Goal: Task Accomplishment & Management: Complete application form

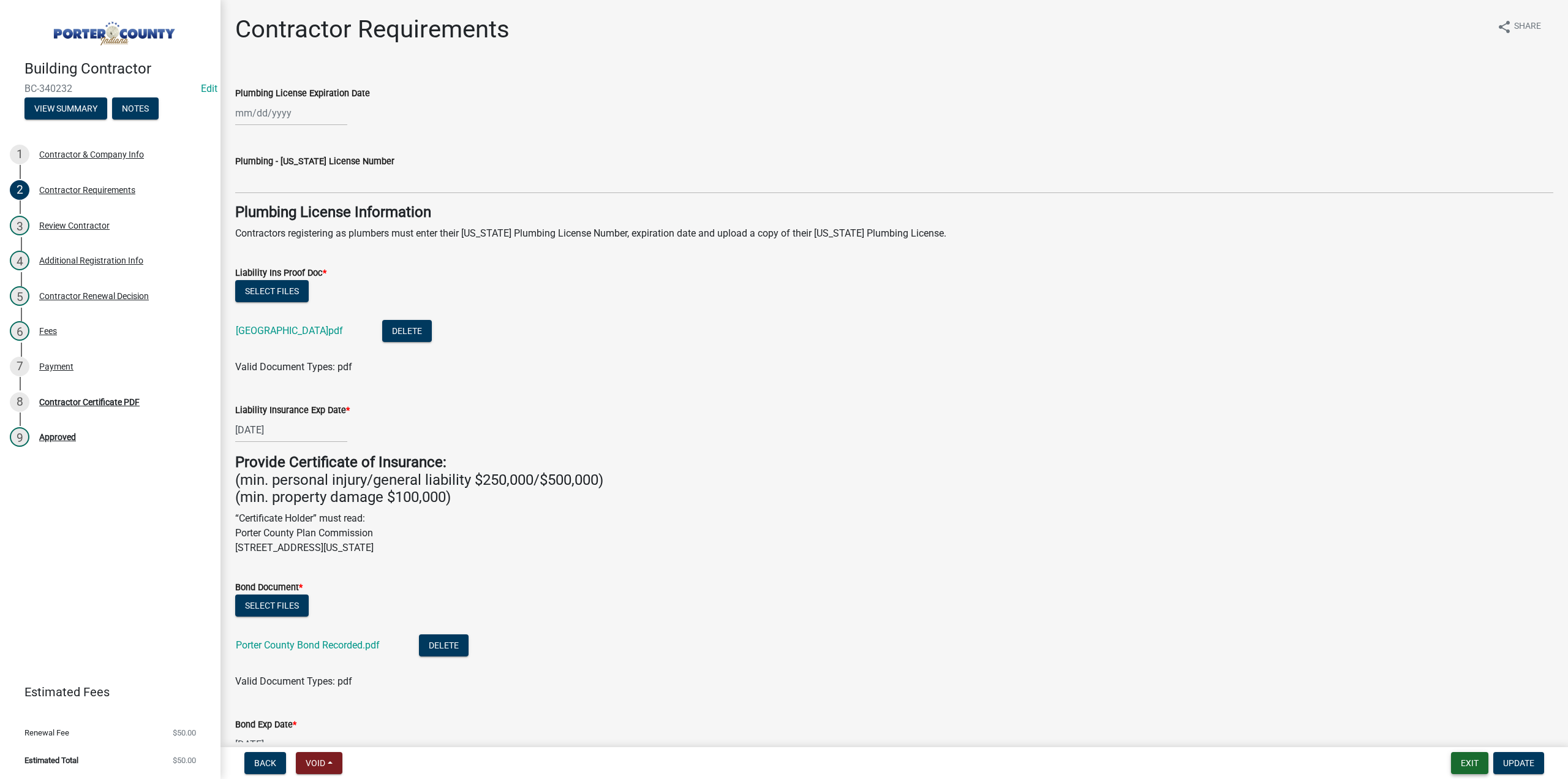
click at [1471, 765] on button "Exit" at bounding box center [1469, 763] width 37 height 22
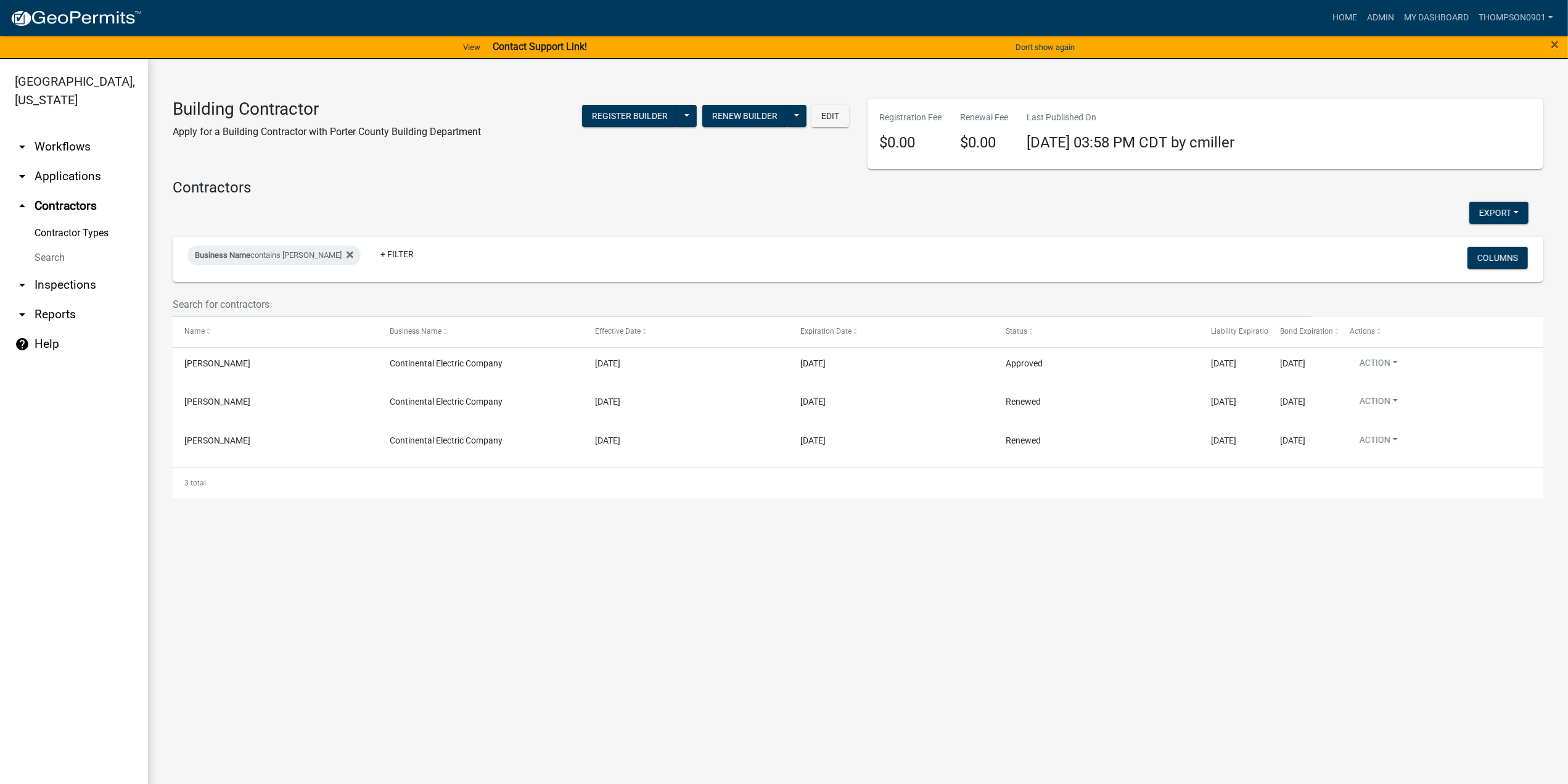
click at [43, 302] on link "arrow_drop_down Reports" at bounding box center [74, 314] width 148 height 29
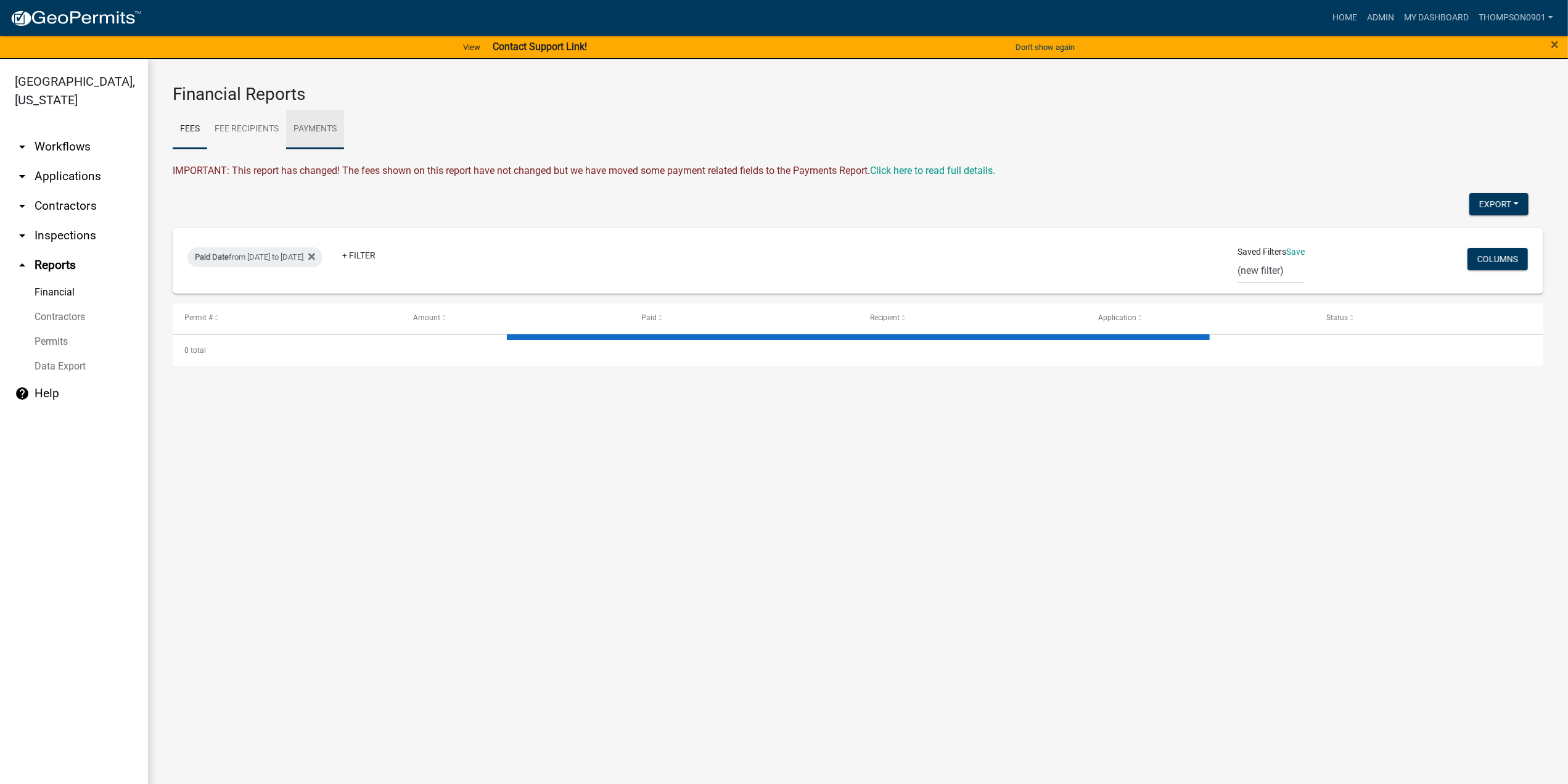
click at [321, 121] on link "Payments" at bounding box center [315, 130] width 58 height 40
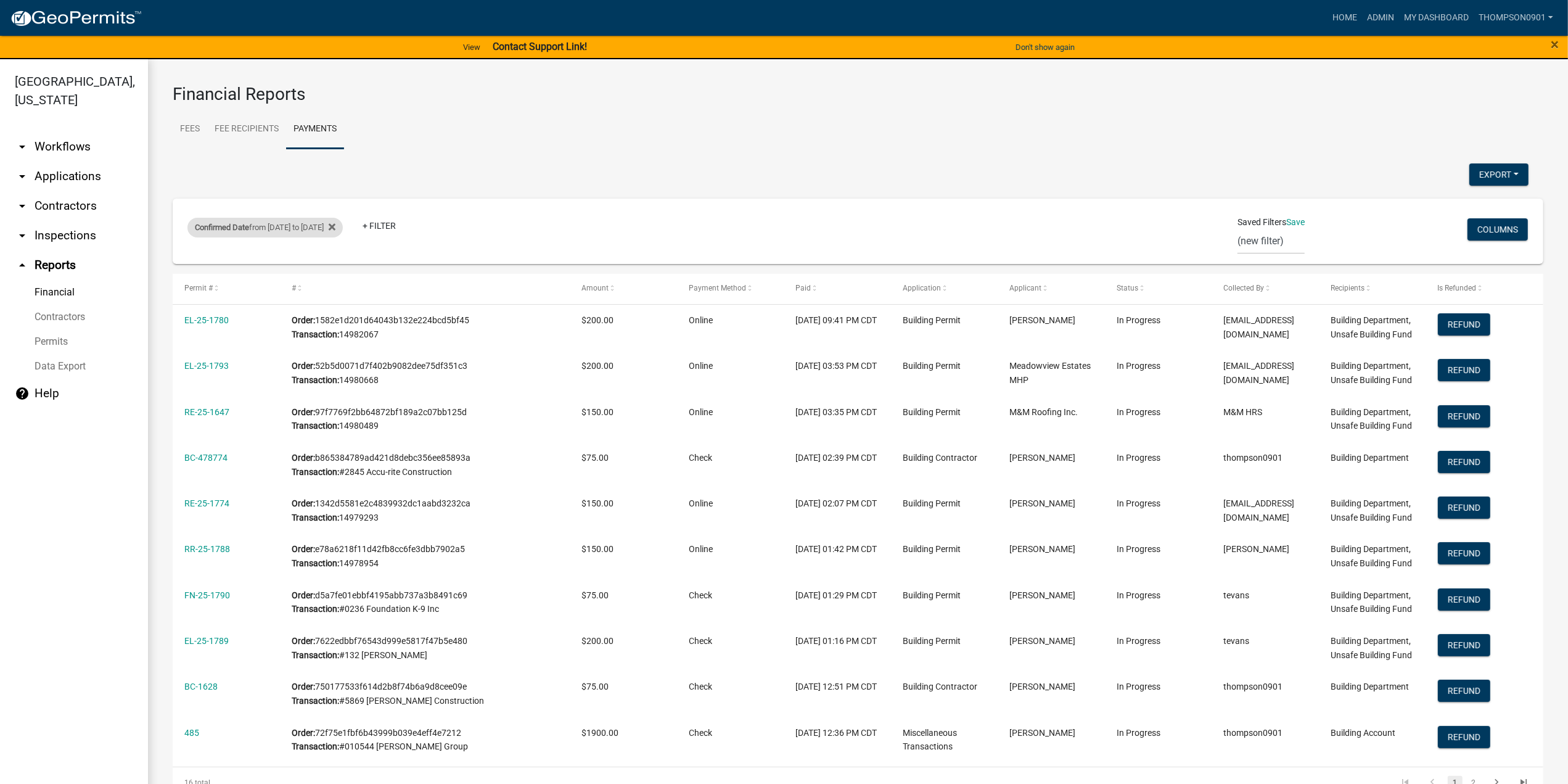
click at [340, 230] on div "Confirmed Date from 09/15/2025 to 09/15/2025" at bounding box center [265, 227] width 156 height 20
select select "custom"
click at [339, 327] on input "2025-09-15" at bounding box center [287, 326] width 123 height 25
type input "2025-09-17"
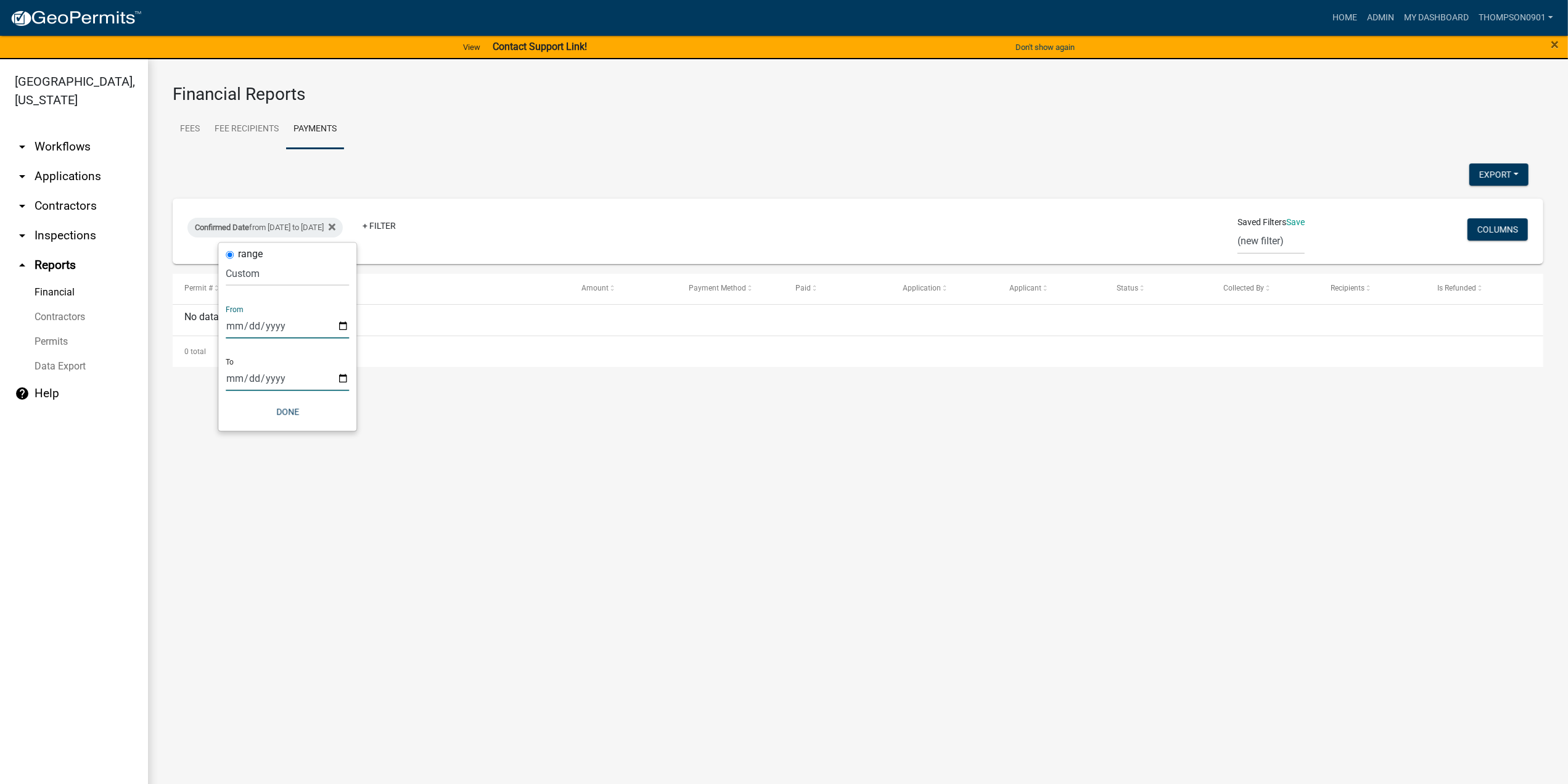
click at [341, 377] on input "2025-09-15" at bounding box center [287, 378] width 123 height 25
type input "2025-09-17"
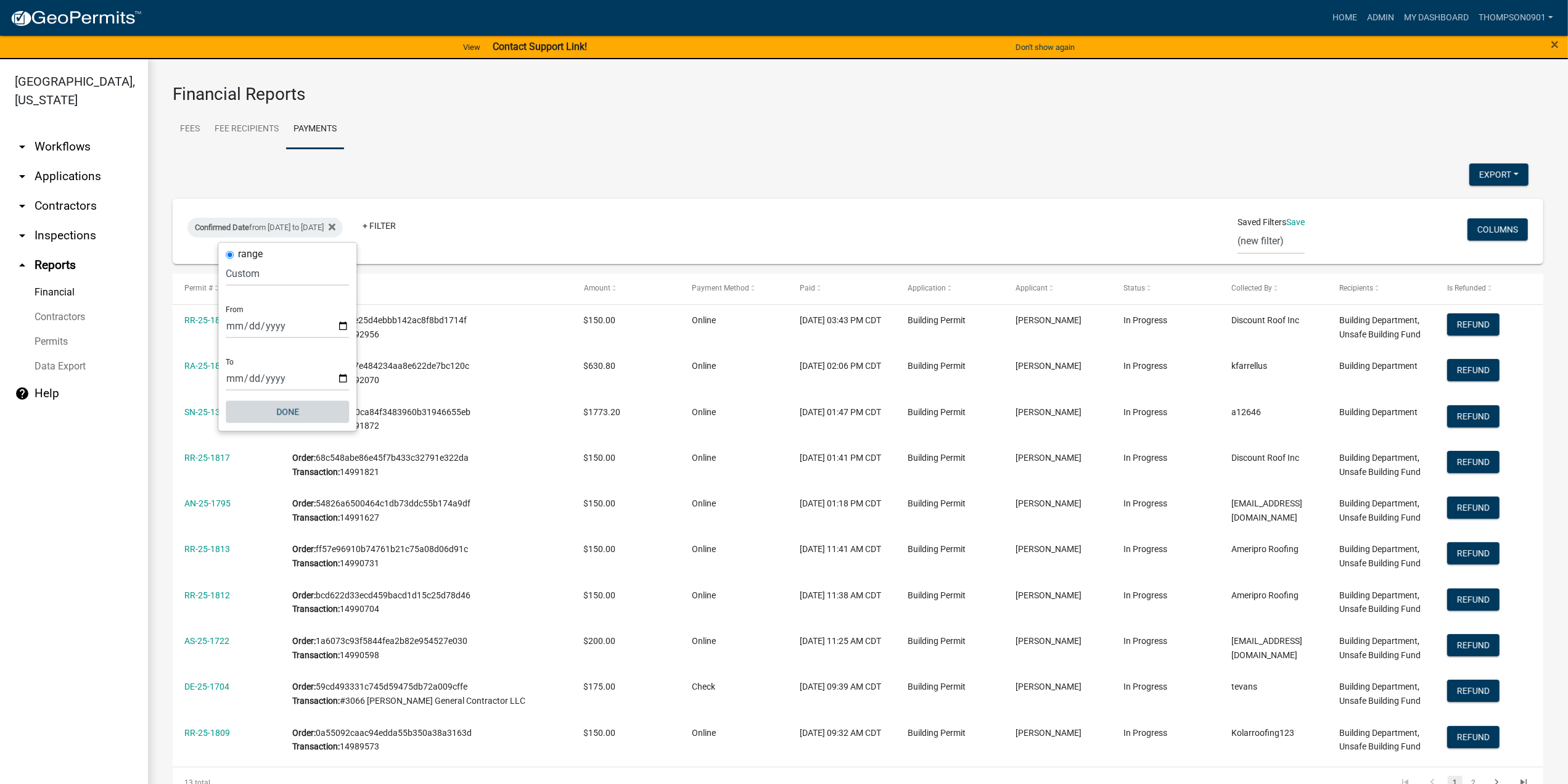
click at [290, 410] on button "Done" at bounding box center [287, 412] width 123 height 22
click at [1474, 171] on button "Export" at bounding box center [1499, 174] width 59 height 22
click at [1414, 215] on button "Excel Format (.xlsx)" at bounding box center [1471, 206] width 115 height 29
click at [82, 191] on link "arrow_drop_down Contractors" at bounding box center [74, 206] width 148 height 29
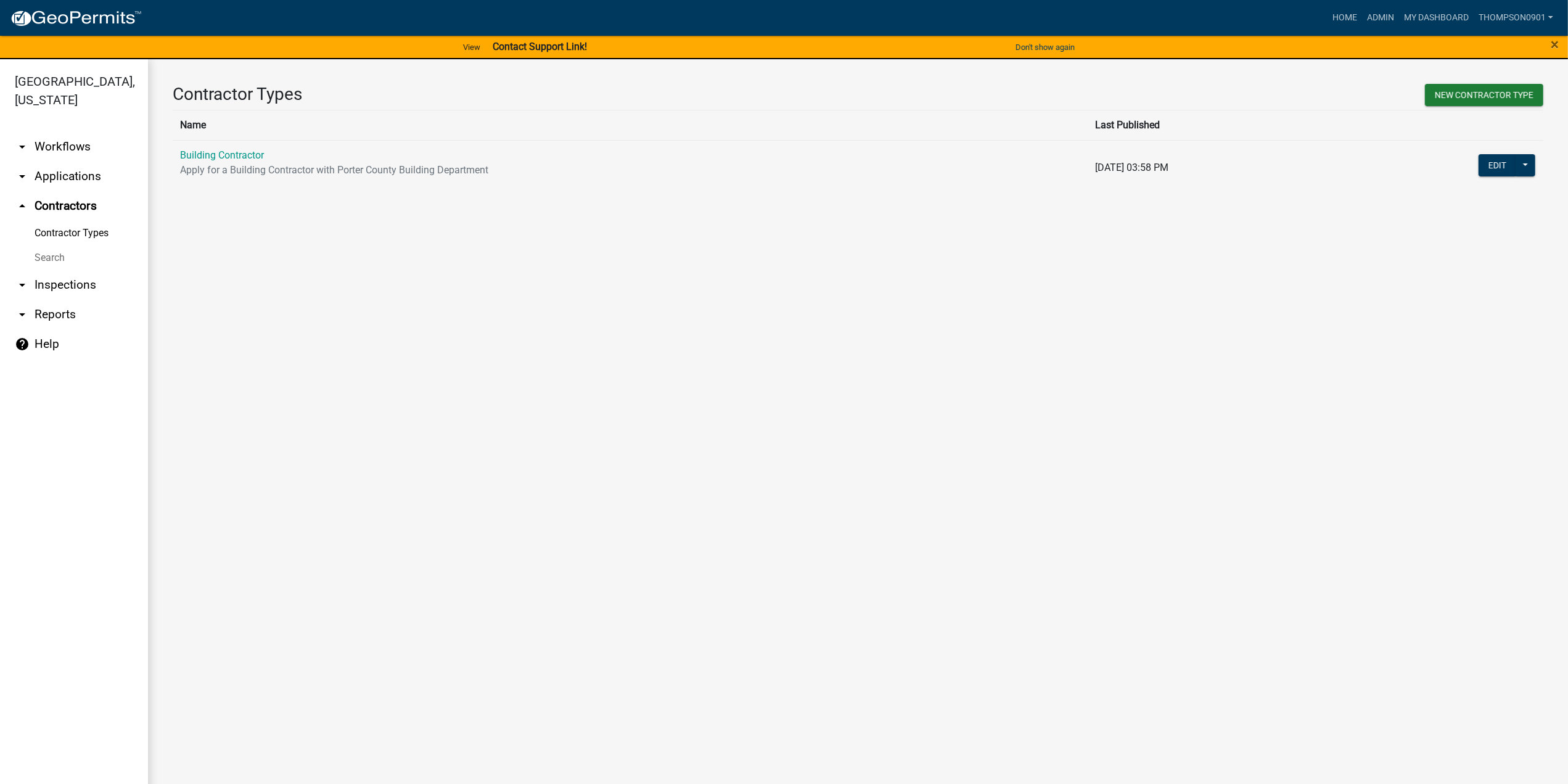
click at [94, 162] on link "arrow_drop_down Applications" at bounding box center [74, 176] width 148 height 29
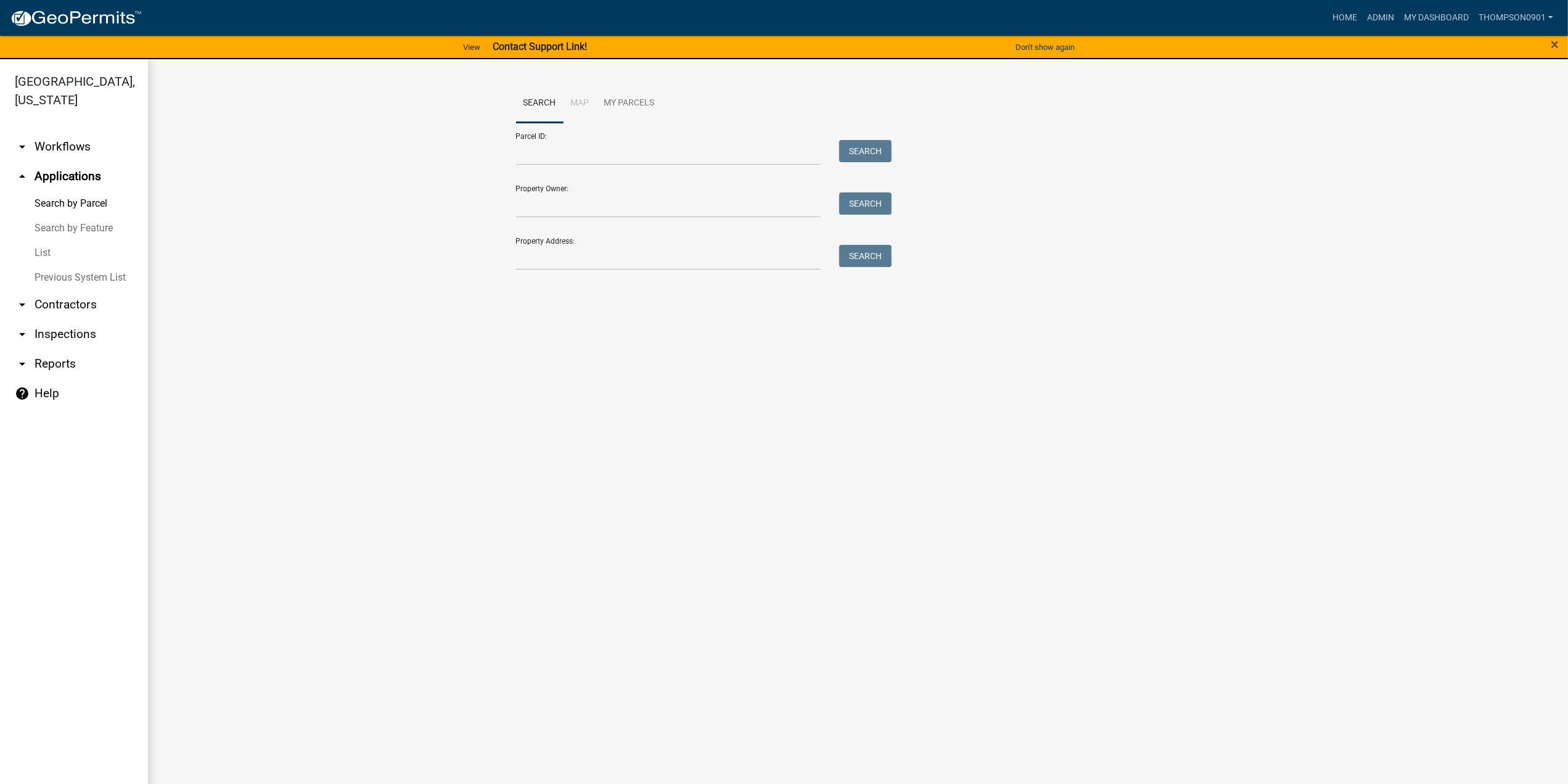
click at [56, 241] on link "List" at bounding box center [74, 253] width 148 height 25
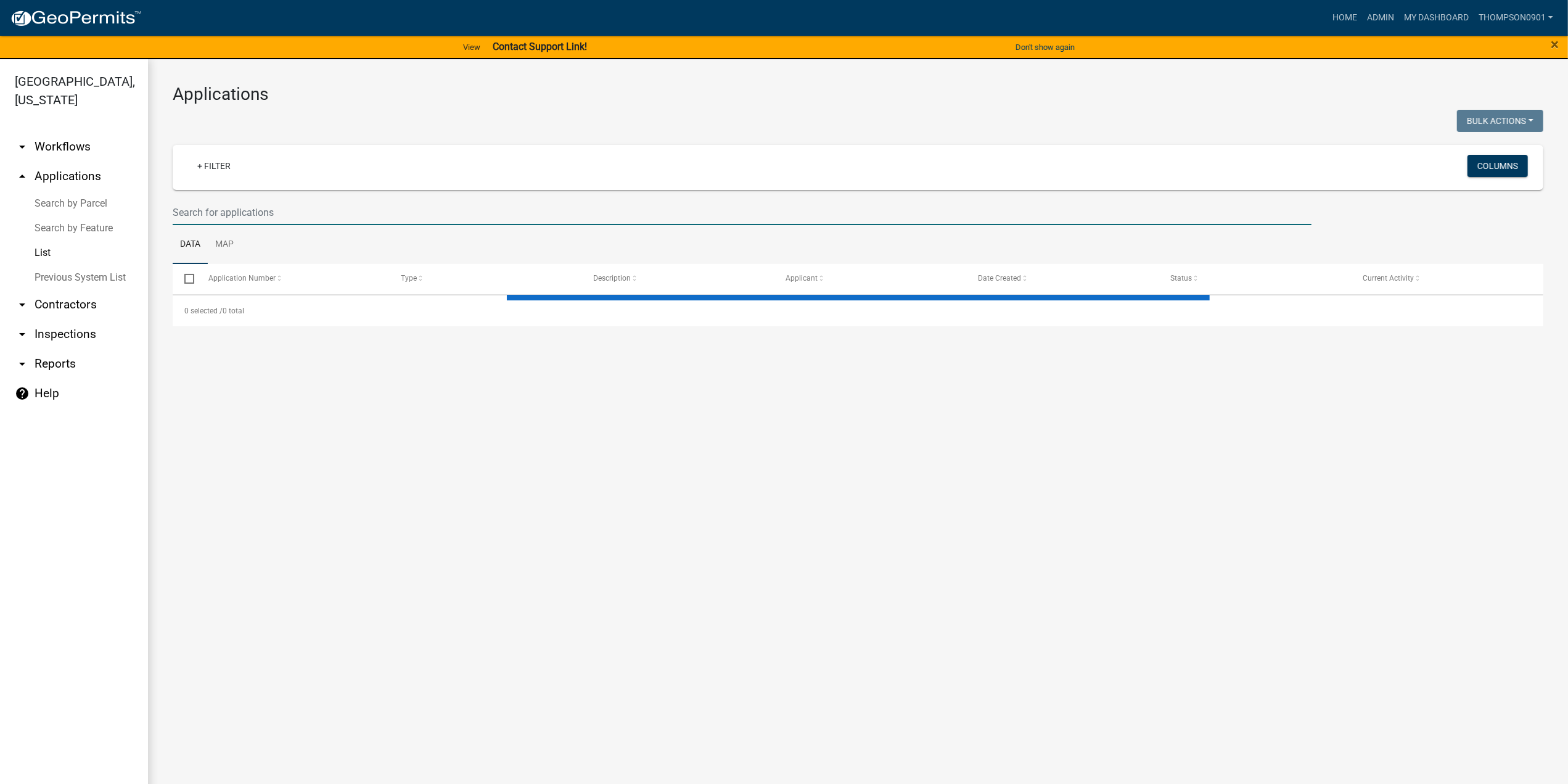
drag, startPoint x: 332, startPoint y: 202, endPoint x: 339, endPoint y: 202, distance: 7.0
click at [333, 203] on input "text" at bounding box center [742, 212] width 1139 height 25
select select "3: 100"
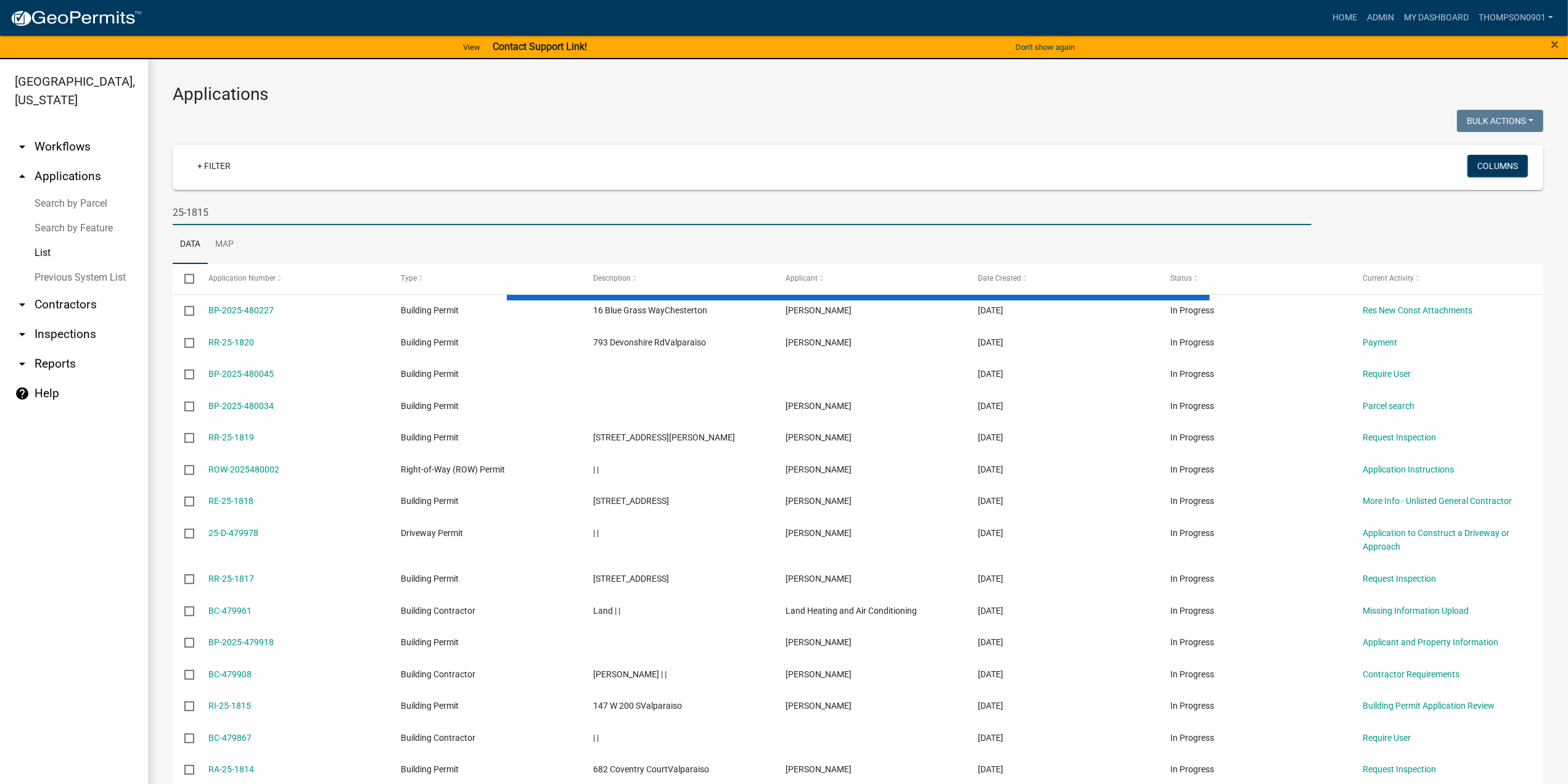
type input "25-1815"
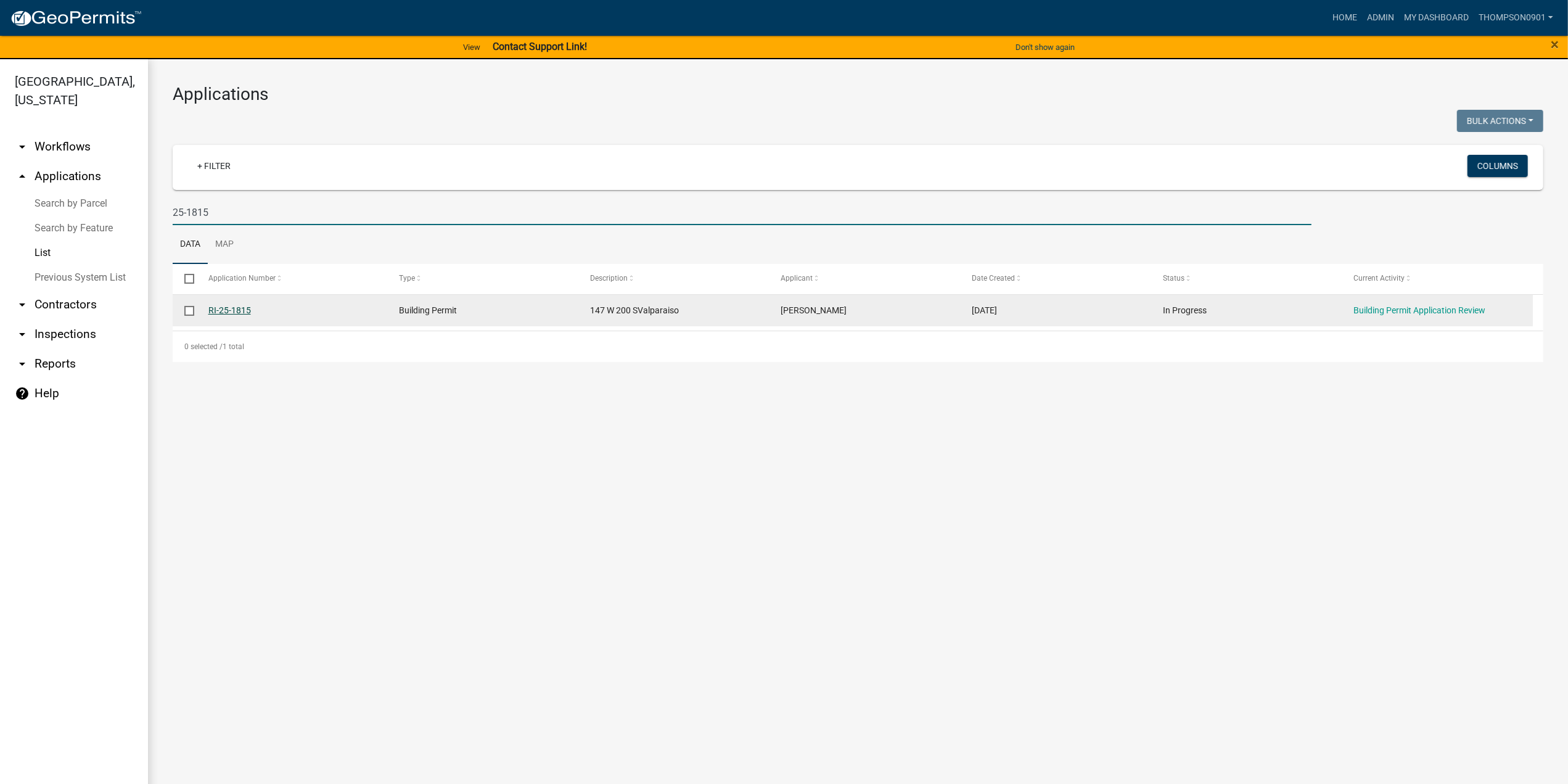
click at [230, 311] on link "RI-25-1815" at bounding box center [230, 310] width 43 height 10
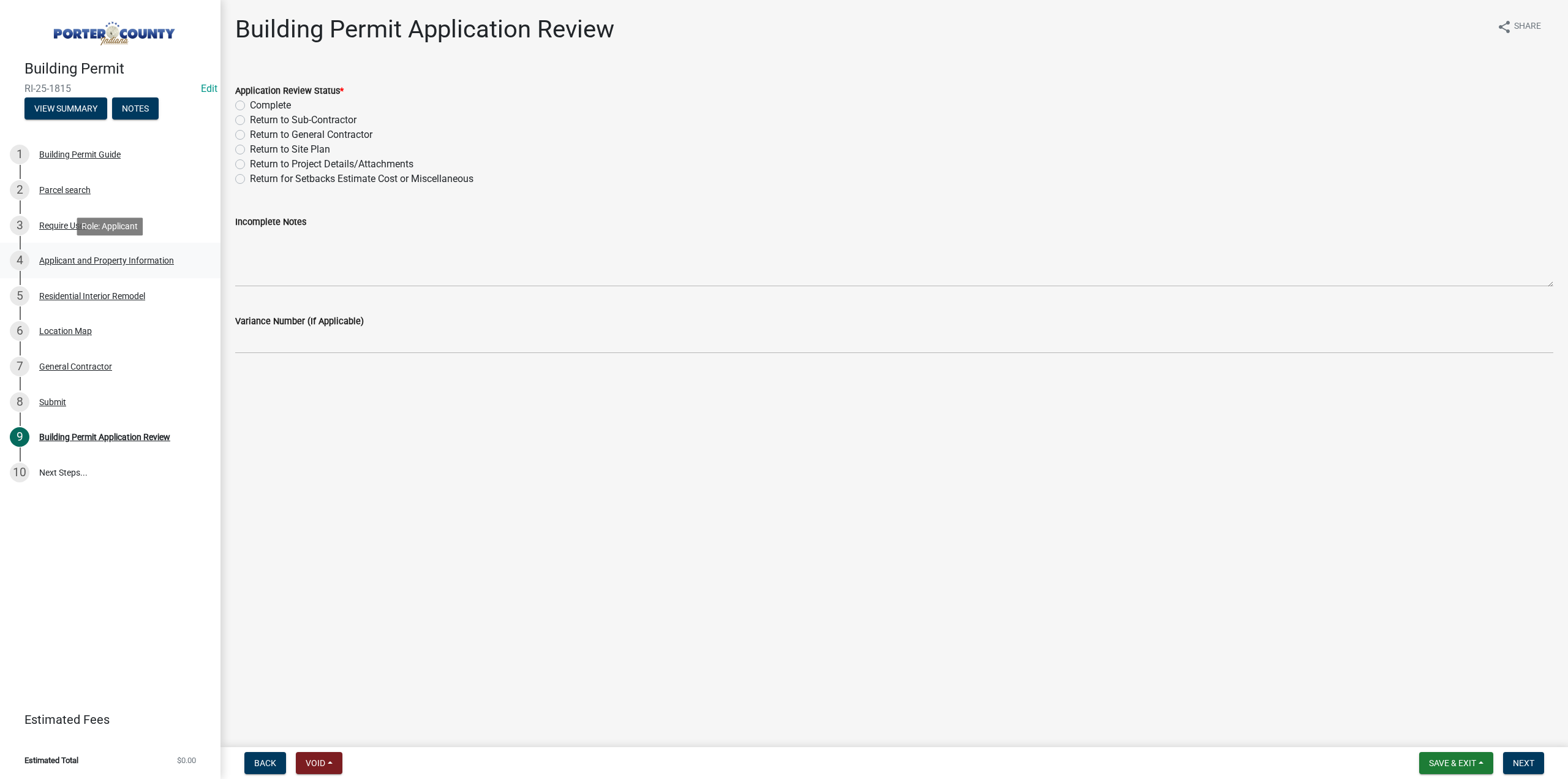
click at [70, 262] on div "Applicant and Property Information" at bounding box center [107, 260] width 135 height 9
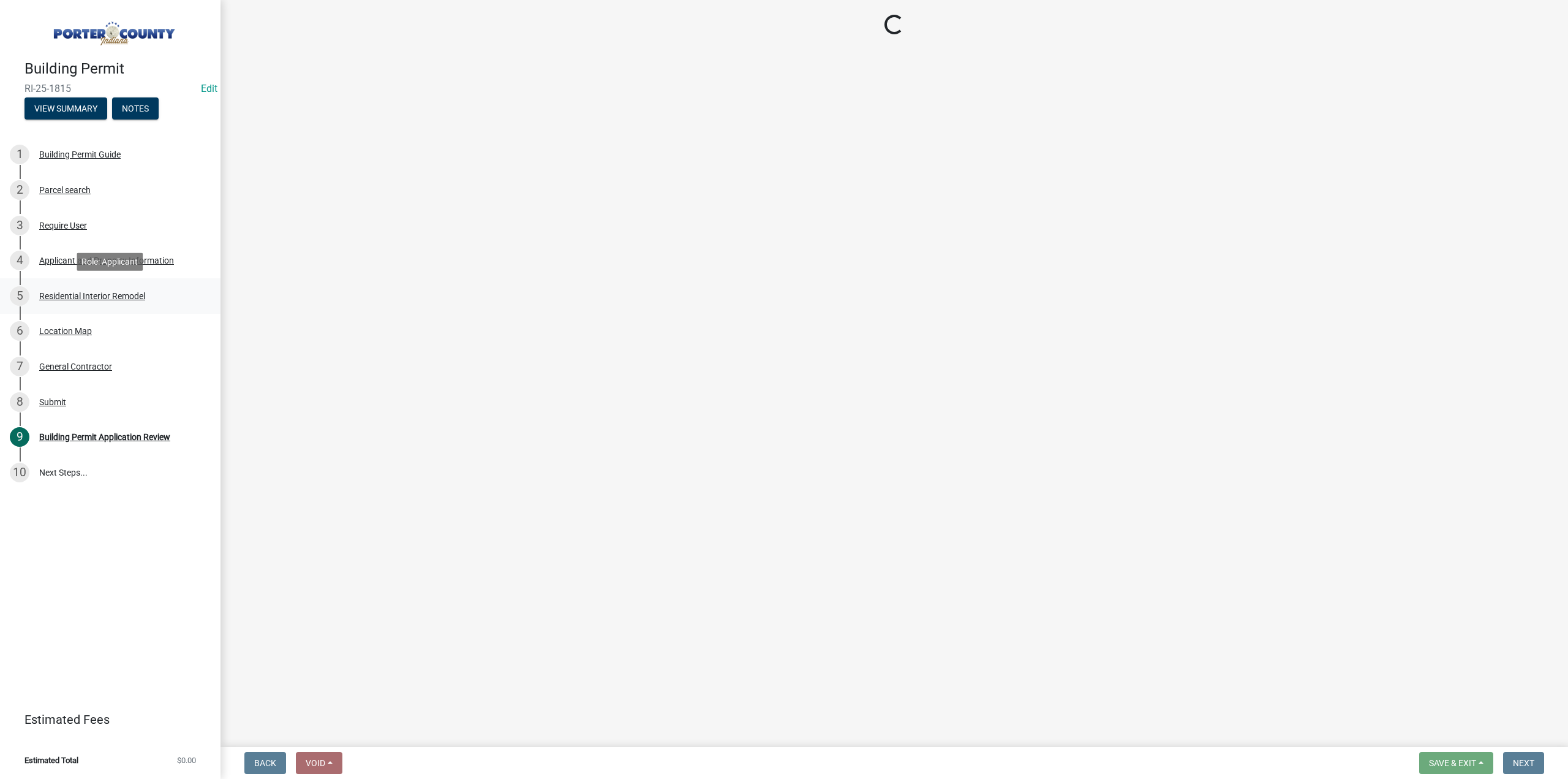
select select "eebc071e-620a-4db8-83e9-cb6b194c67e9"
select select "ea6751d4-6bf7-4a16-89ee-f7801ab82aa1"
select select "271bd504-2c49-4a3f-937e-0db1d3436bac"
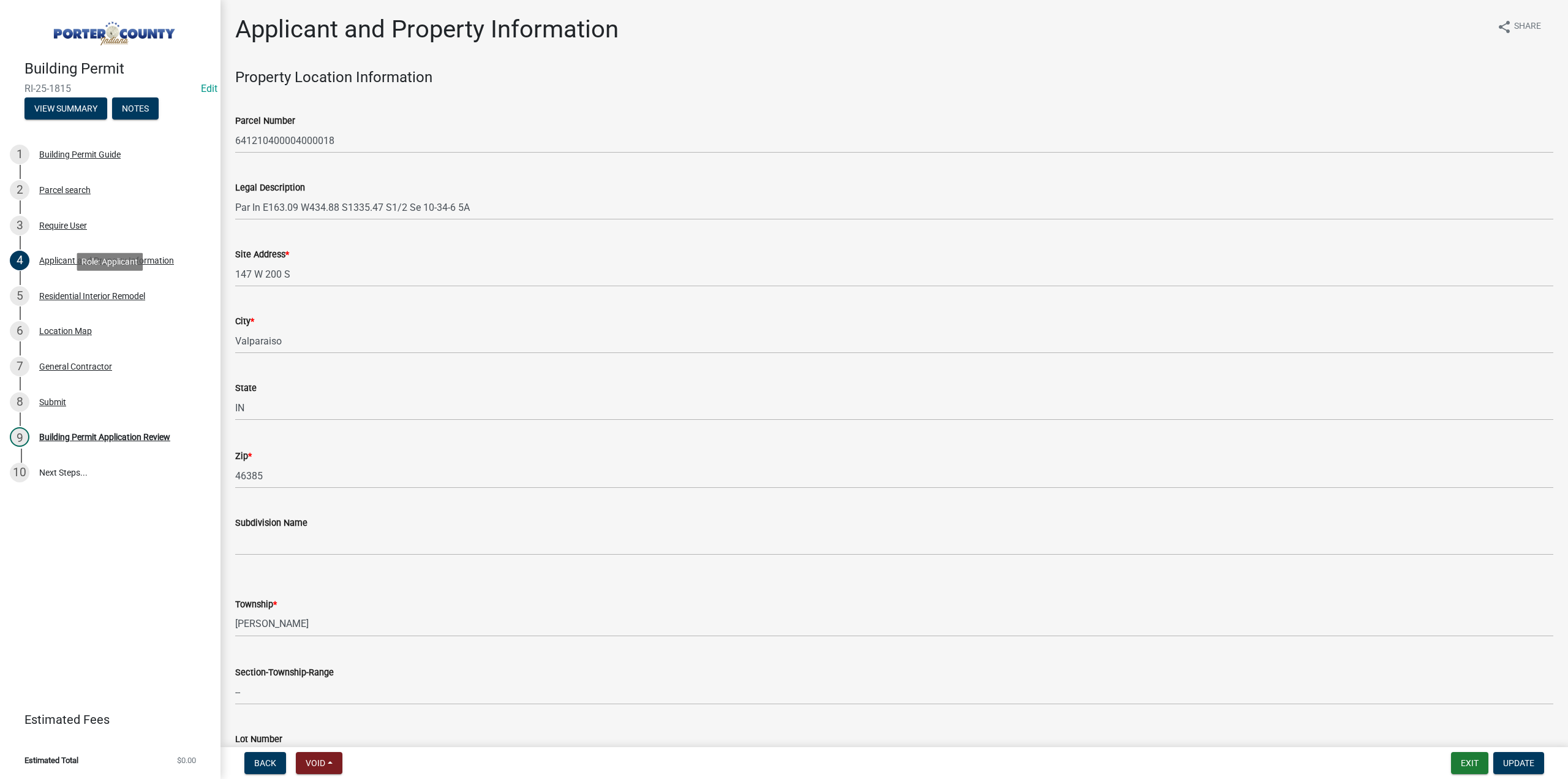
click at [119, 295] on div "Residential Interior Remodel" at bounding box center [93, 296] width 106 height 9
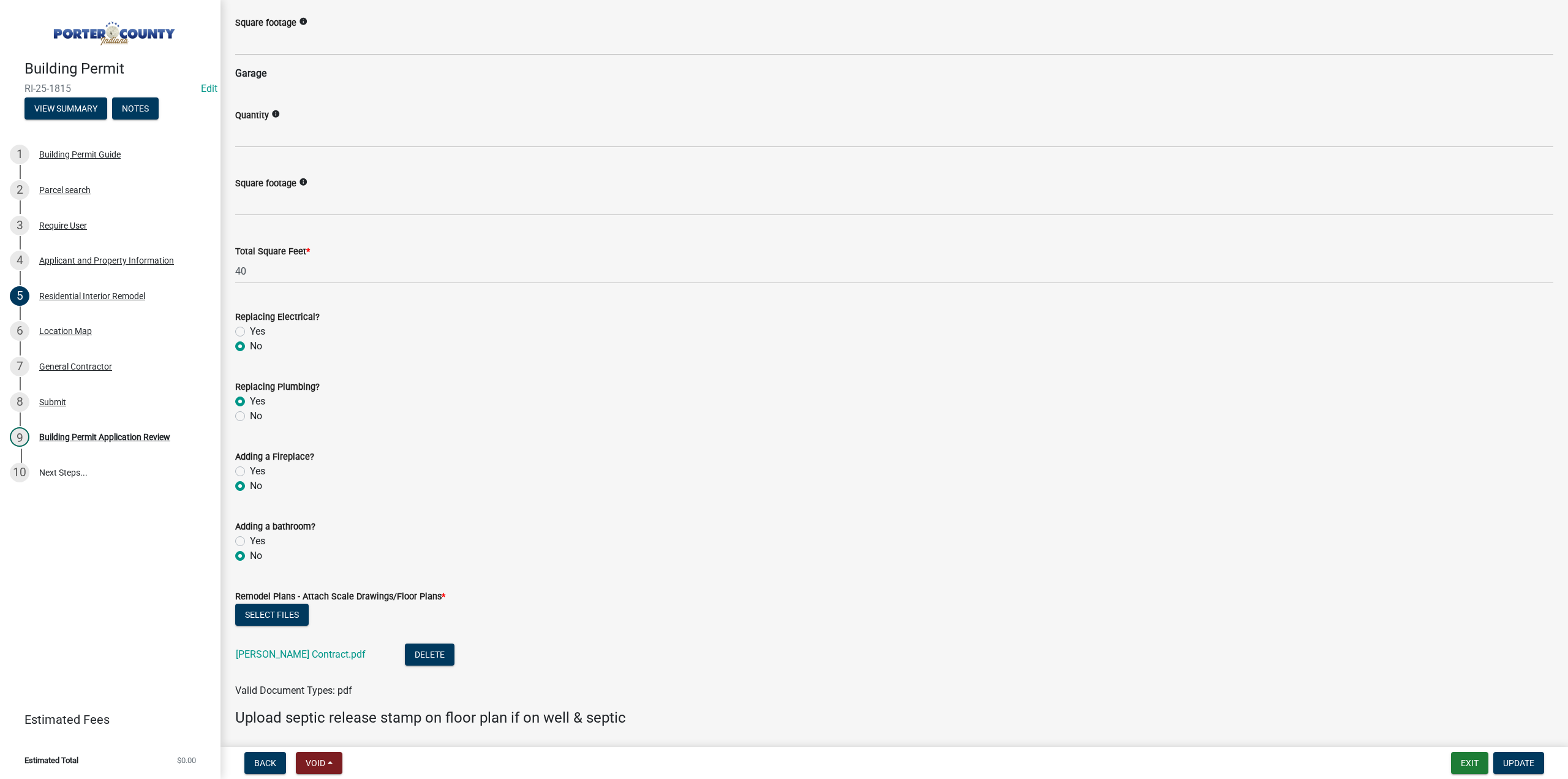
scroll to position [1812, 0]
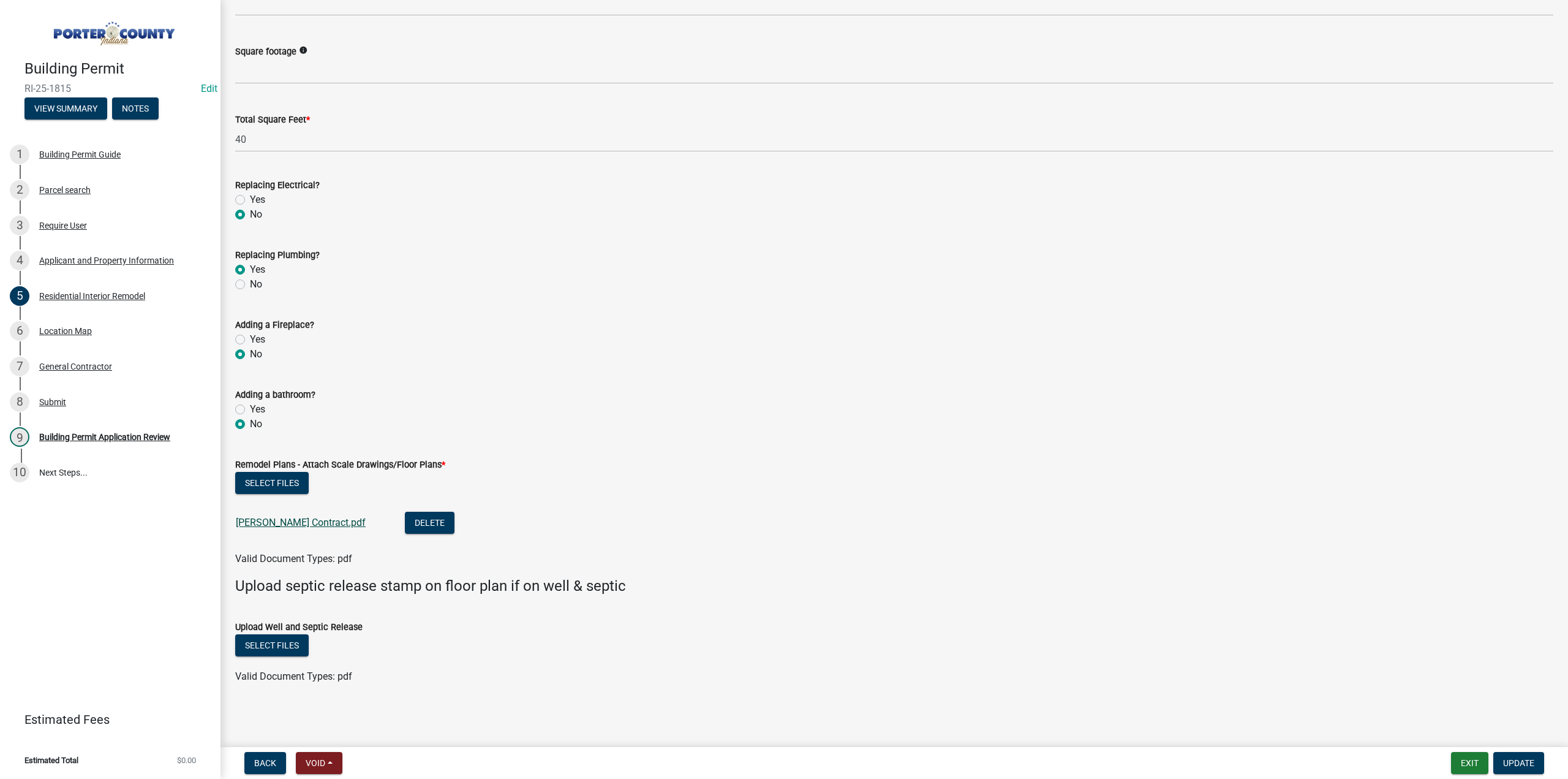
click at [296, 520] on link "Taylor Contract.pdf" at bounding box center [300, 522] width 130 height 12
click at [140, 429] on div "9 Building Permit Application Review" at bounding box center [105, 437] width 191 height 20
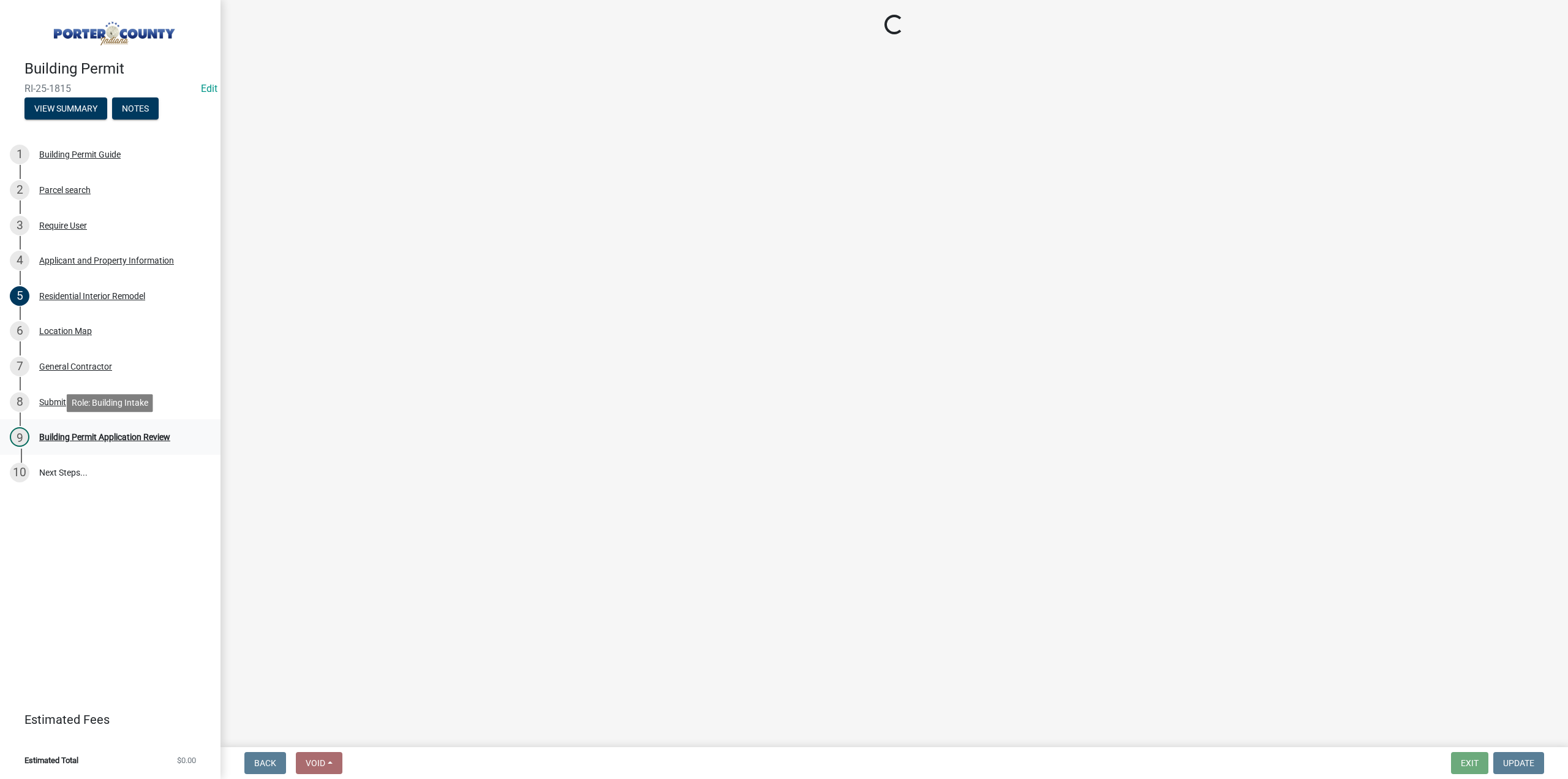
scroll to position [0, 0]
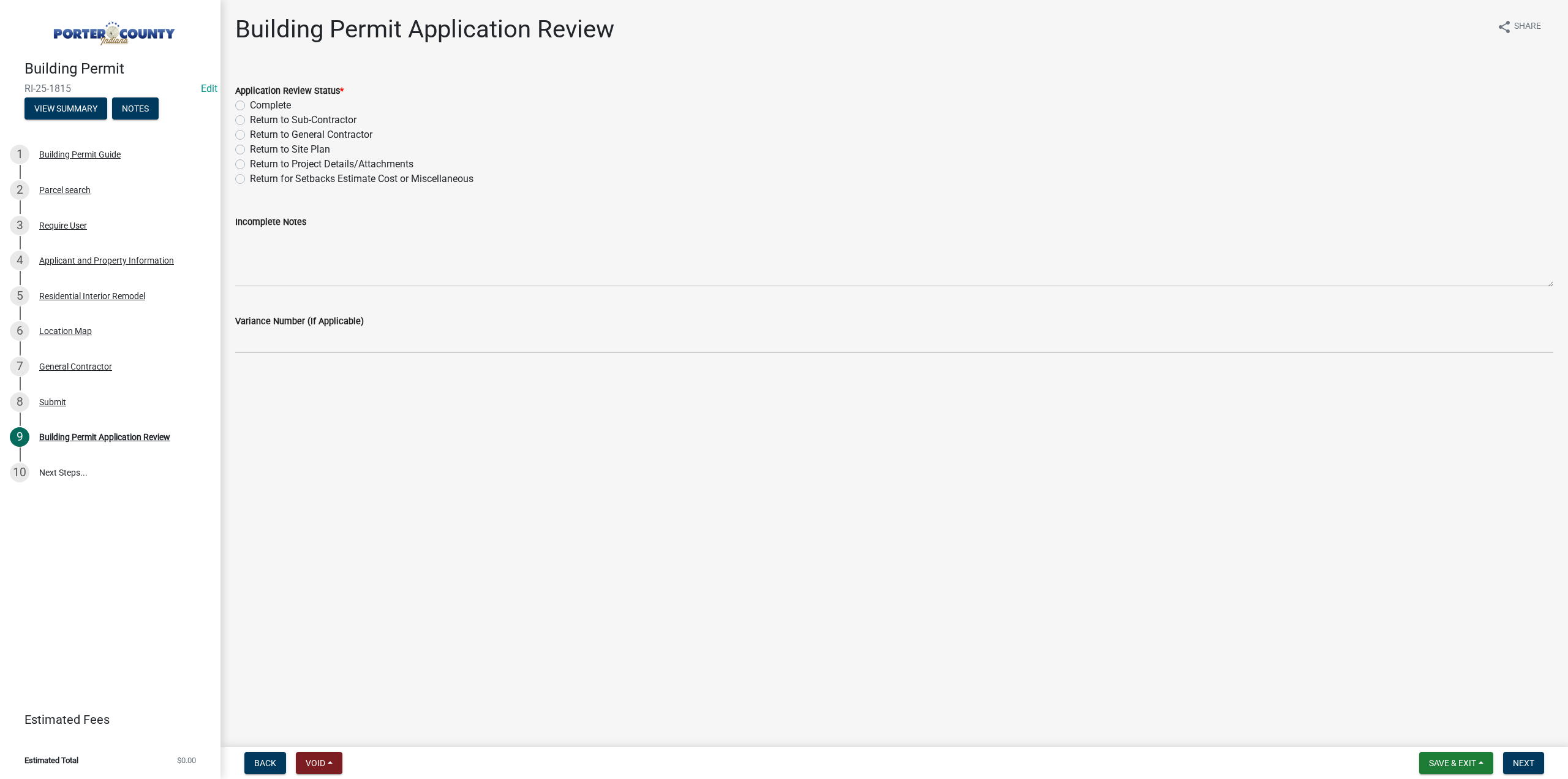
click at [250, 164] on label "Return to Project Details/Attachments" at bounding box center [332, 164] width 163 height 15
click at [250, 164] on input "Return to Project Details/Attachments" at bounding box center [254, 161] width 8 height 8
radio input "true"
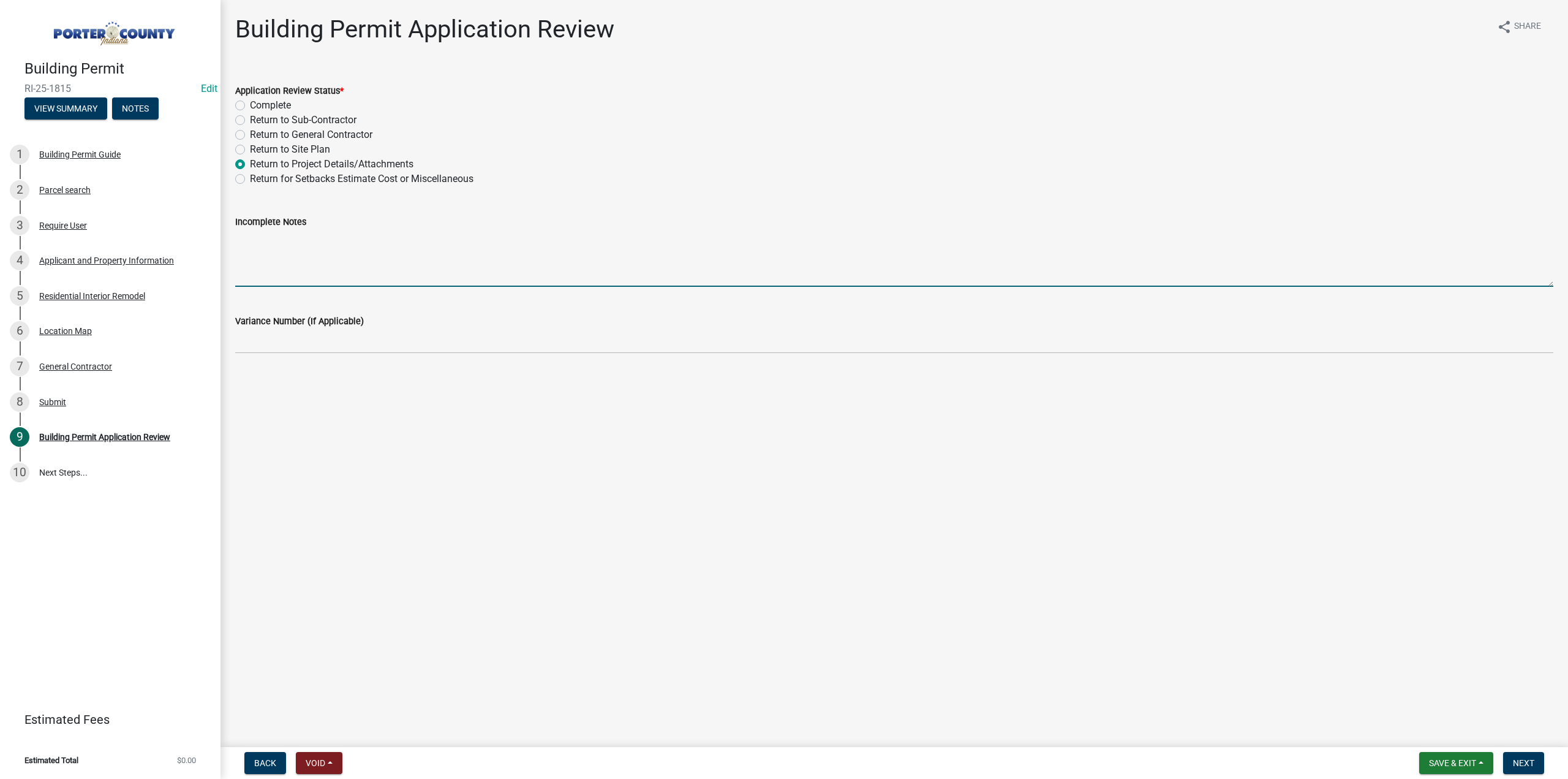
click at [288, 242] on textarea "Incomplete Notes" at bounding box center [894, 258] width 1318 height 58
type textarea "Need a well/septic release from Health Dept"
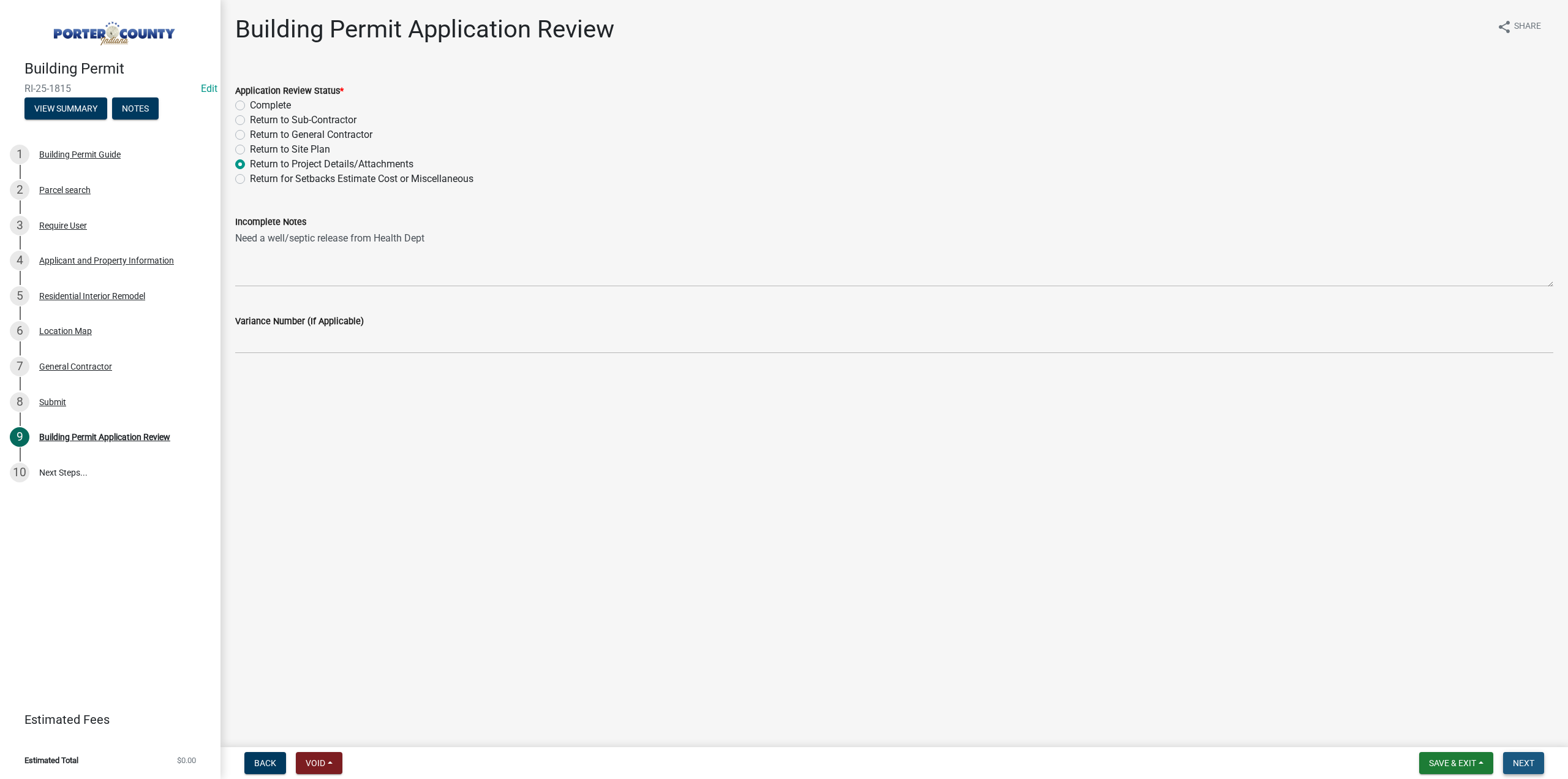
drag, startPoint x: 1522, startPoint y: 763, endPoint x: 938, endPoint y: 733, distance: 584.8
click at [1522, 762] on span "Next" at bounding box center [1523, 763] width 21 height 10
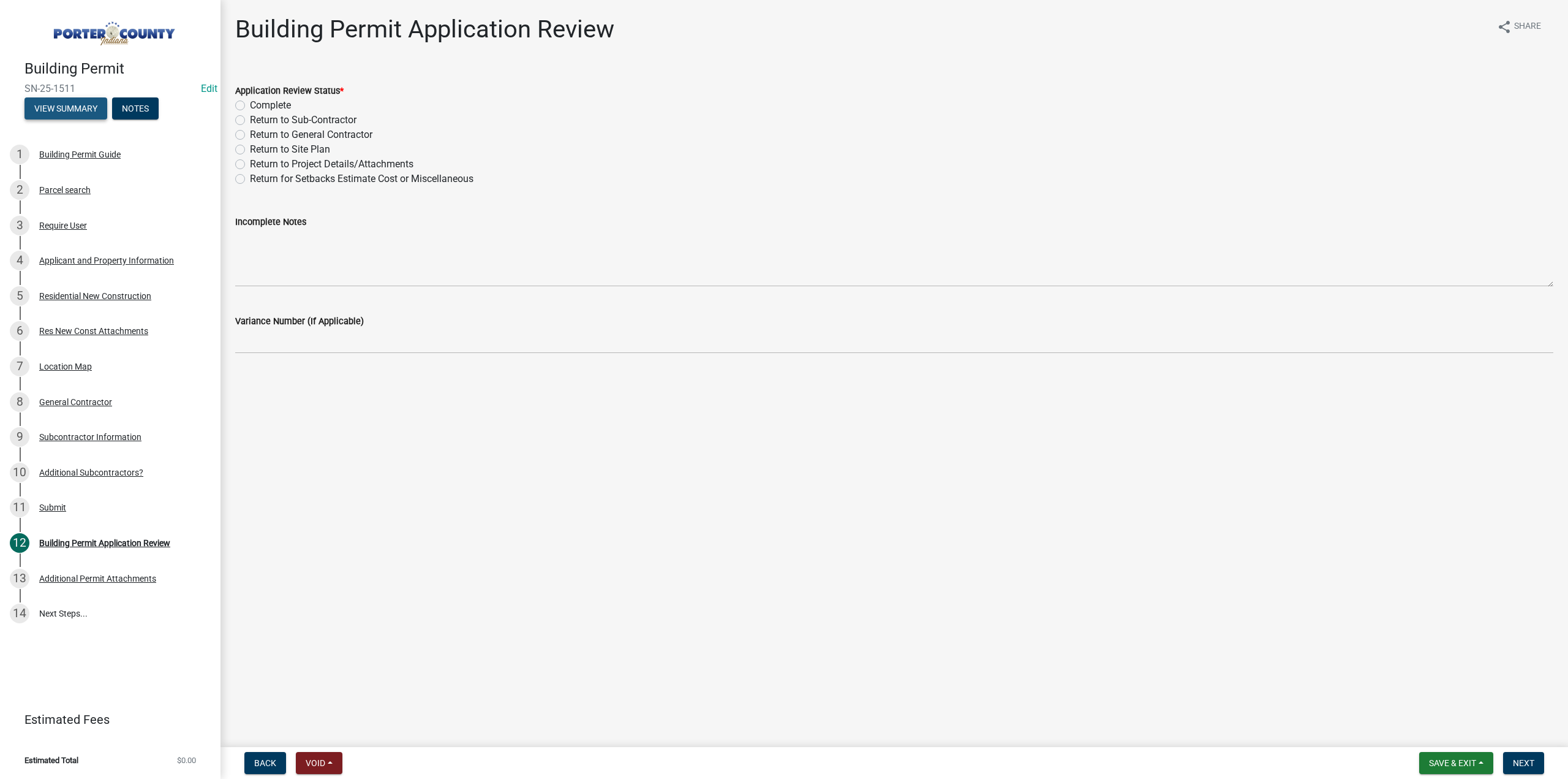
click at [61, 108] on button "View Summary" at bounding box center [65, 108] width 82 height 22
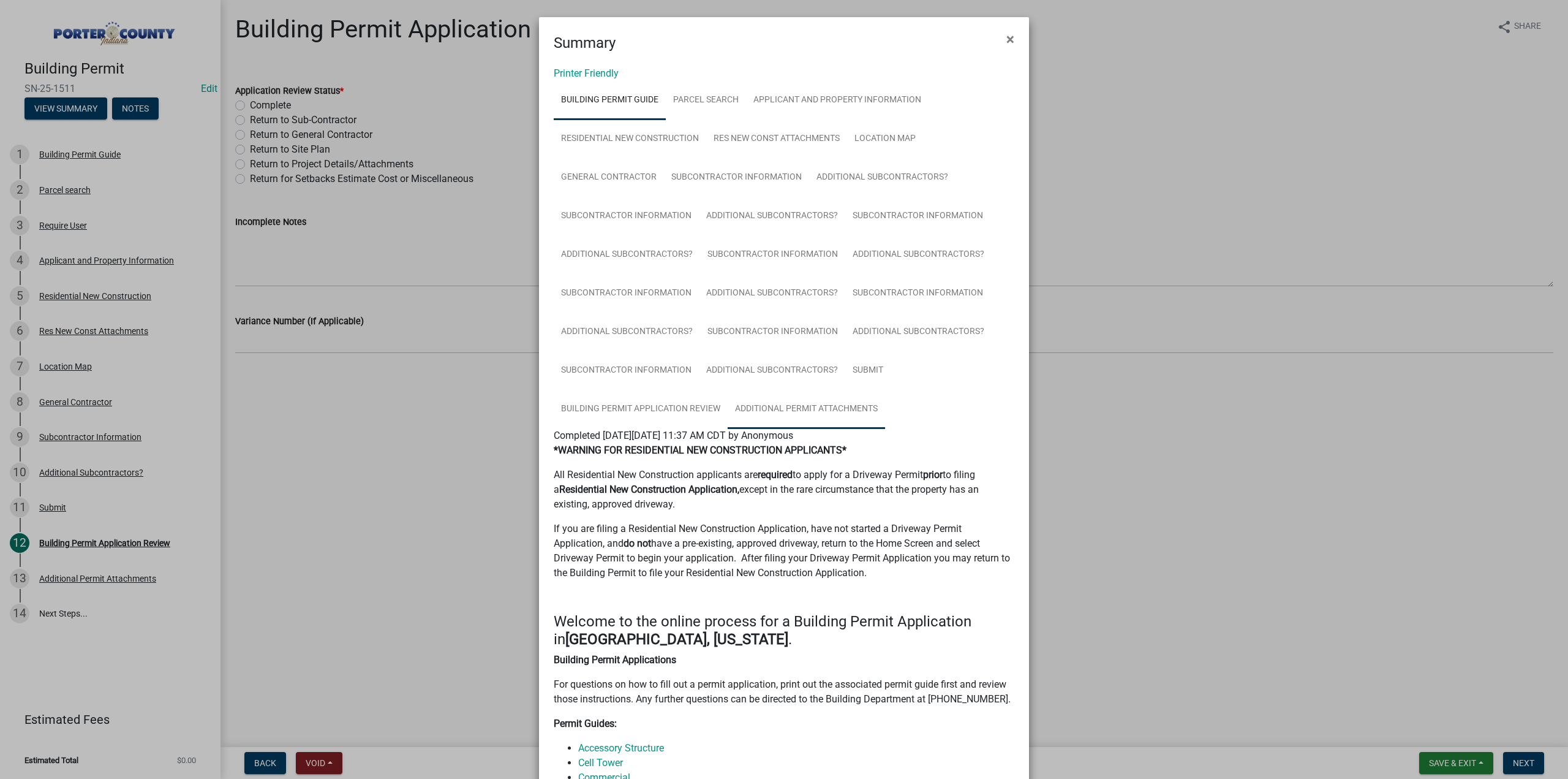
click at [773, 412] on link "Additional Permit Attachments" at bounding box center [806, 410] width 157 height 40
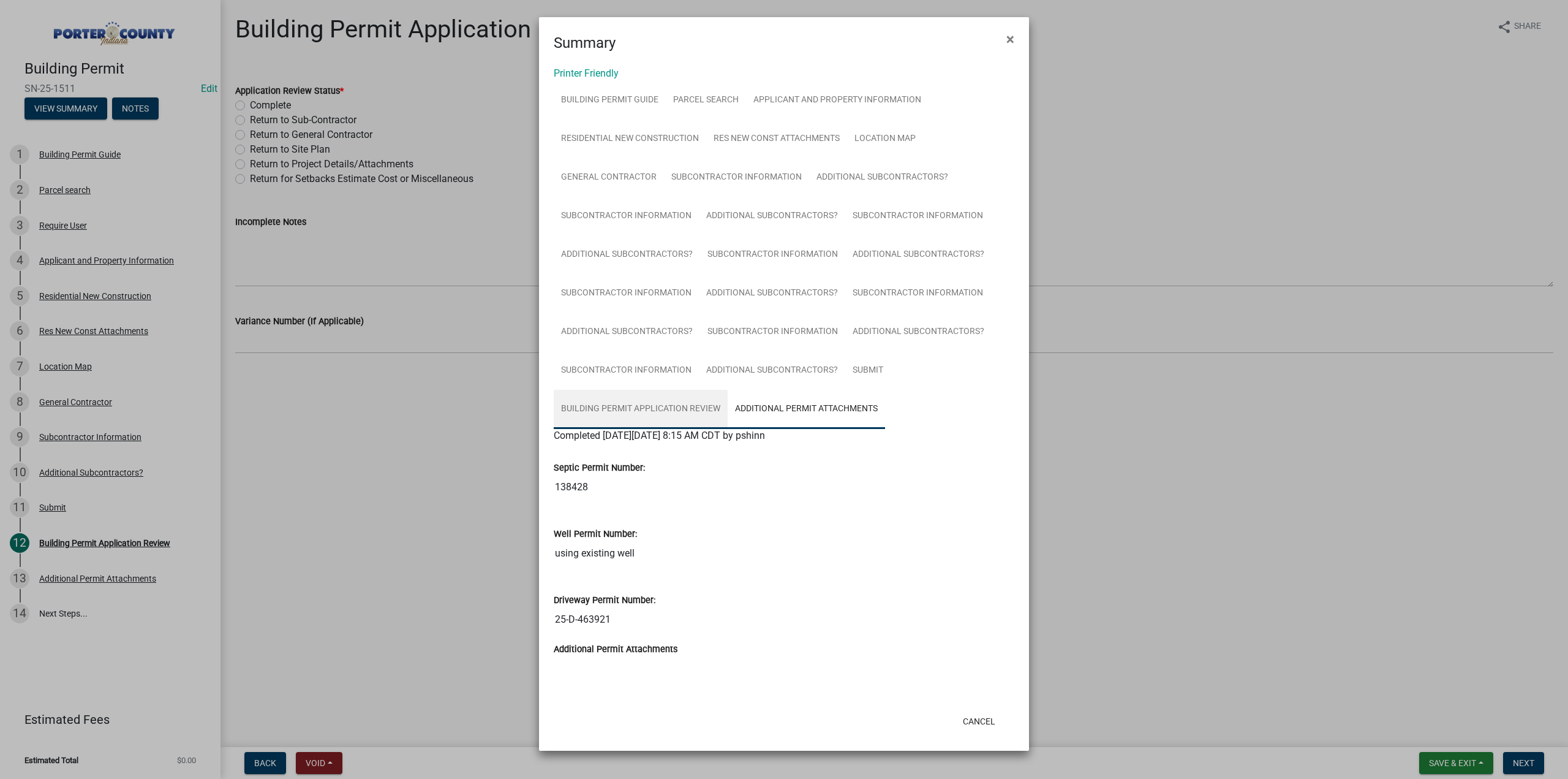
click at [599, 409] on link "Building Permit Application Review" at bounding box center [640, 410] width 174 height 40
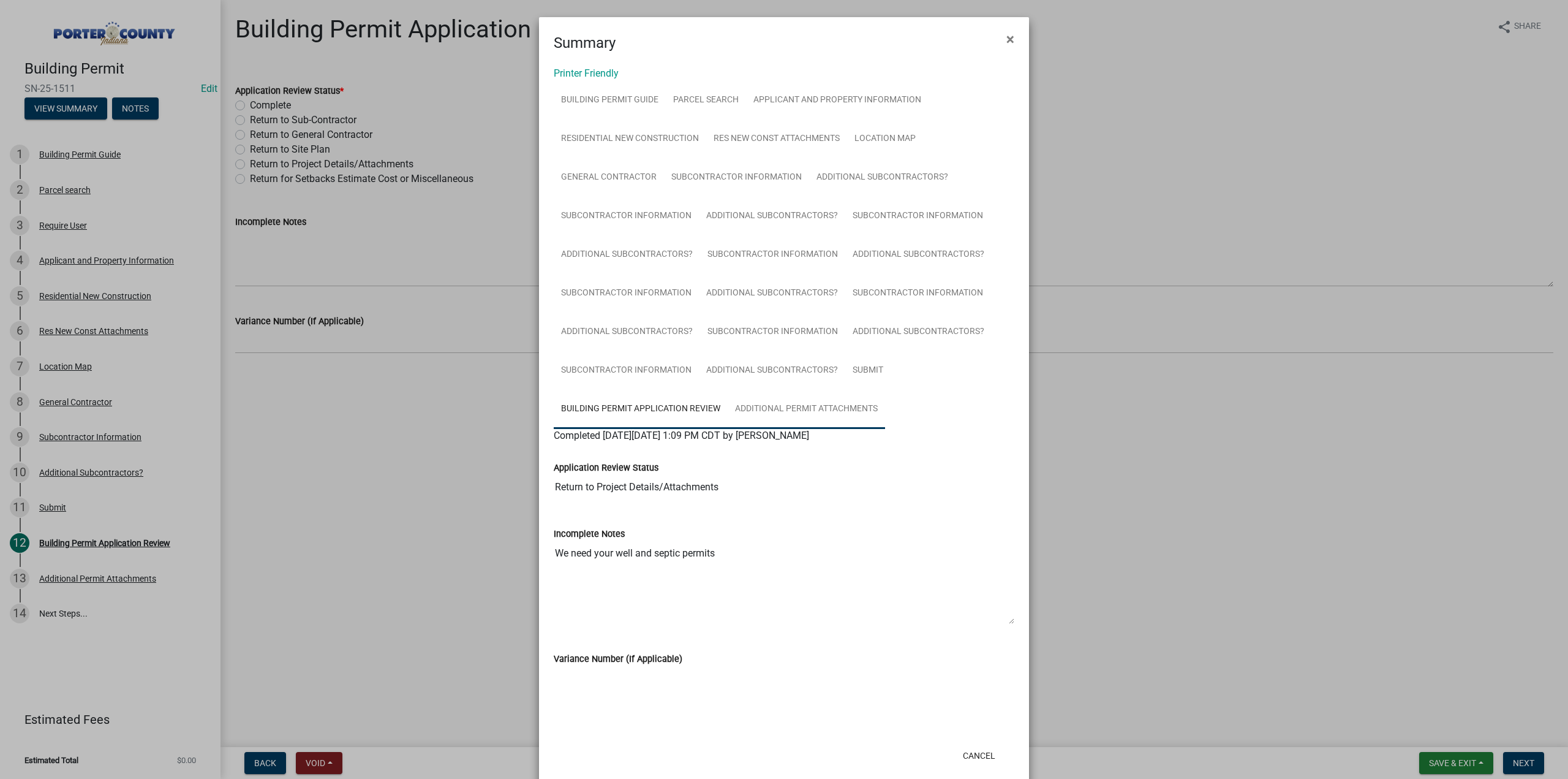
click at [813, 412] on link "Additional Permit Attachments" at bounding box center [806, 410] width 157 height 40
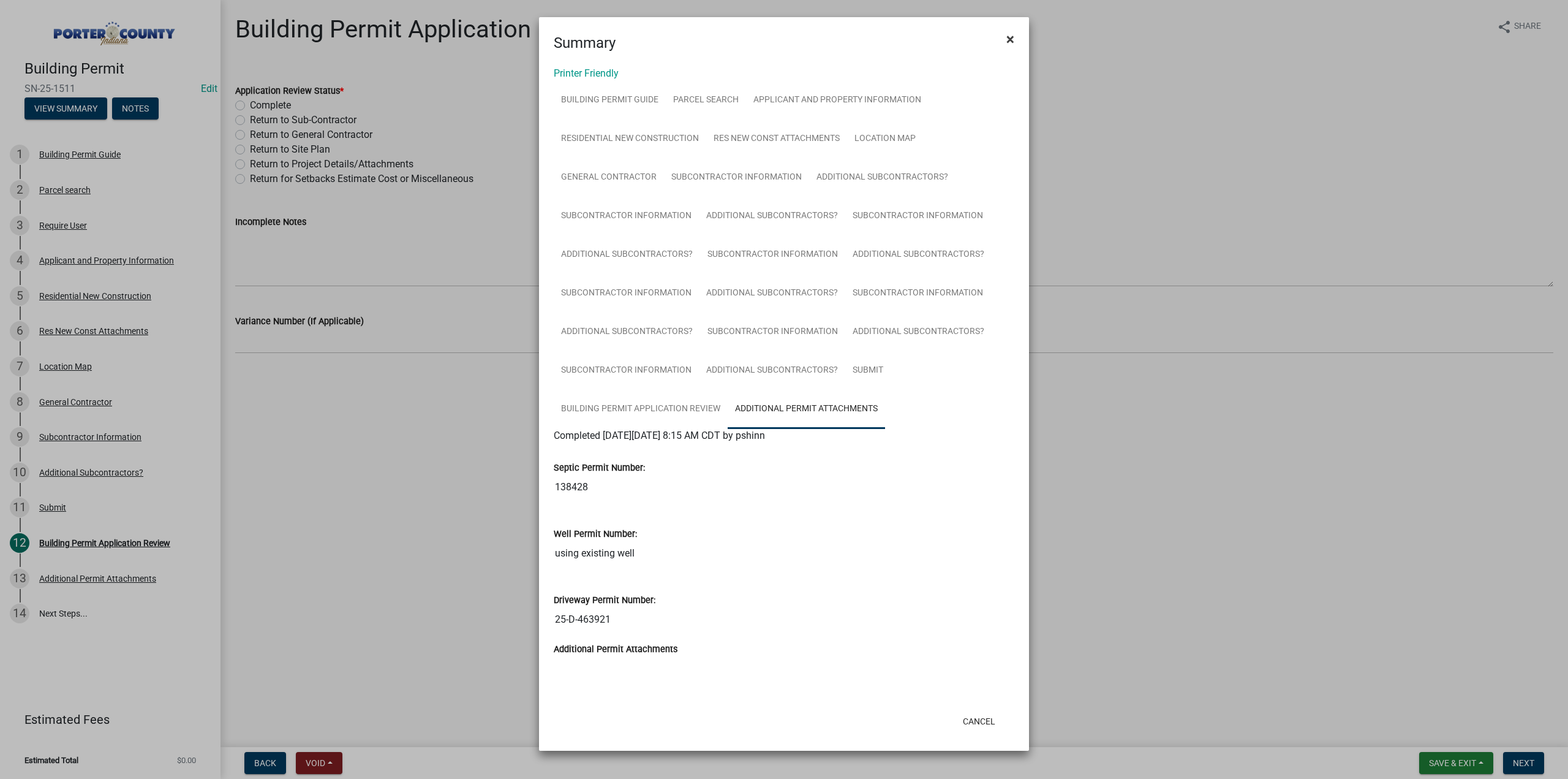
click at [1006, 37] on span "×" at bounding box center [1010, 39] width 8 height 17
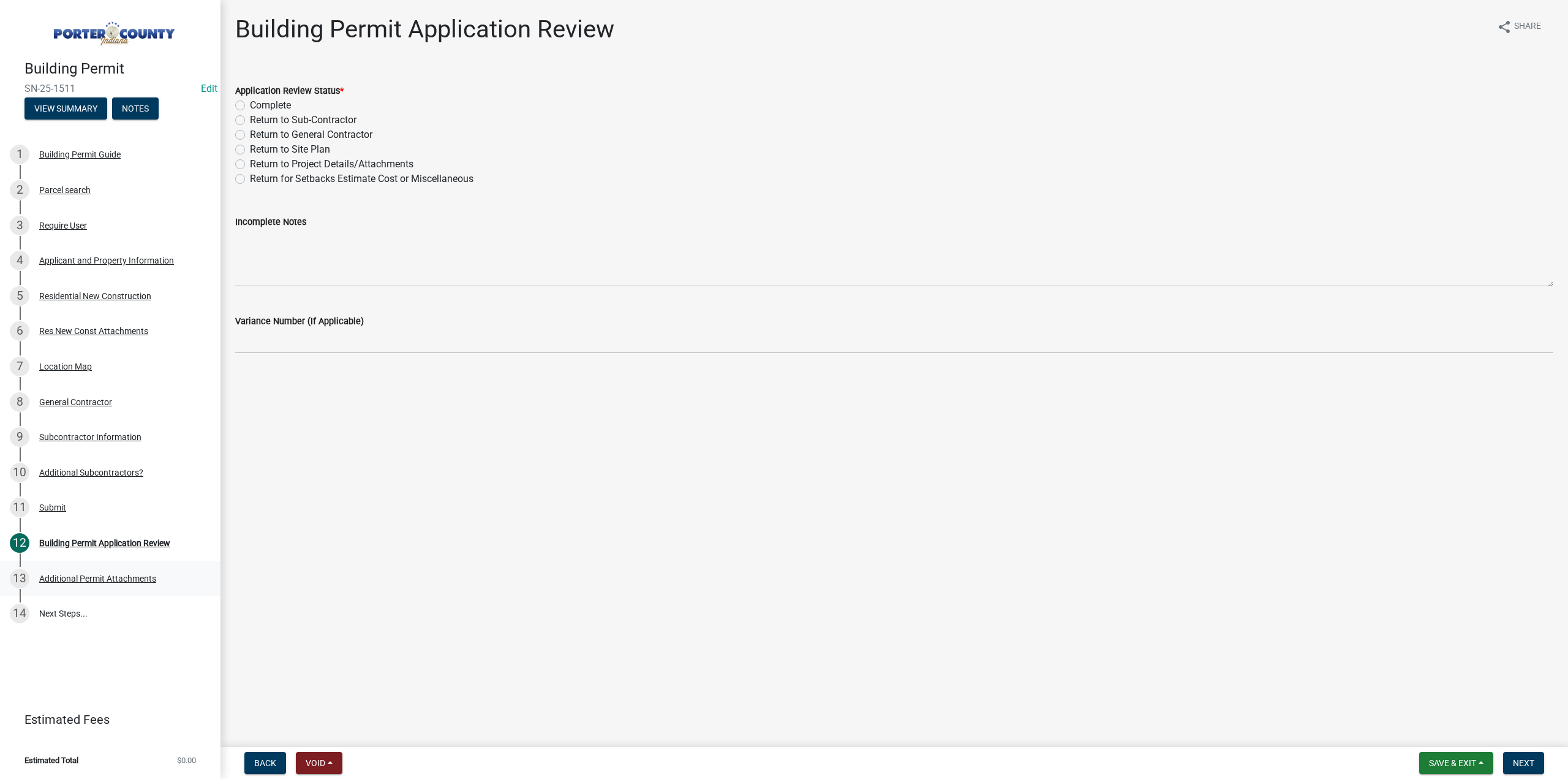
click at [70, 581] on div "Additional Permit Attachments" at bounding box center [98, 579] width 117 height 9
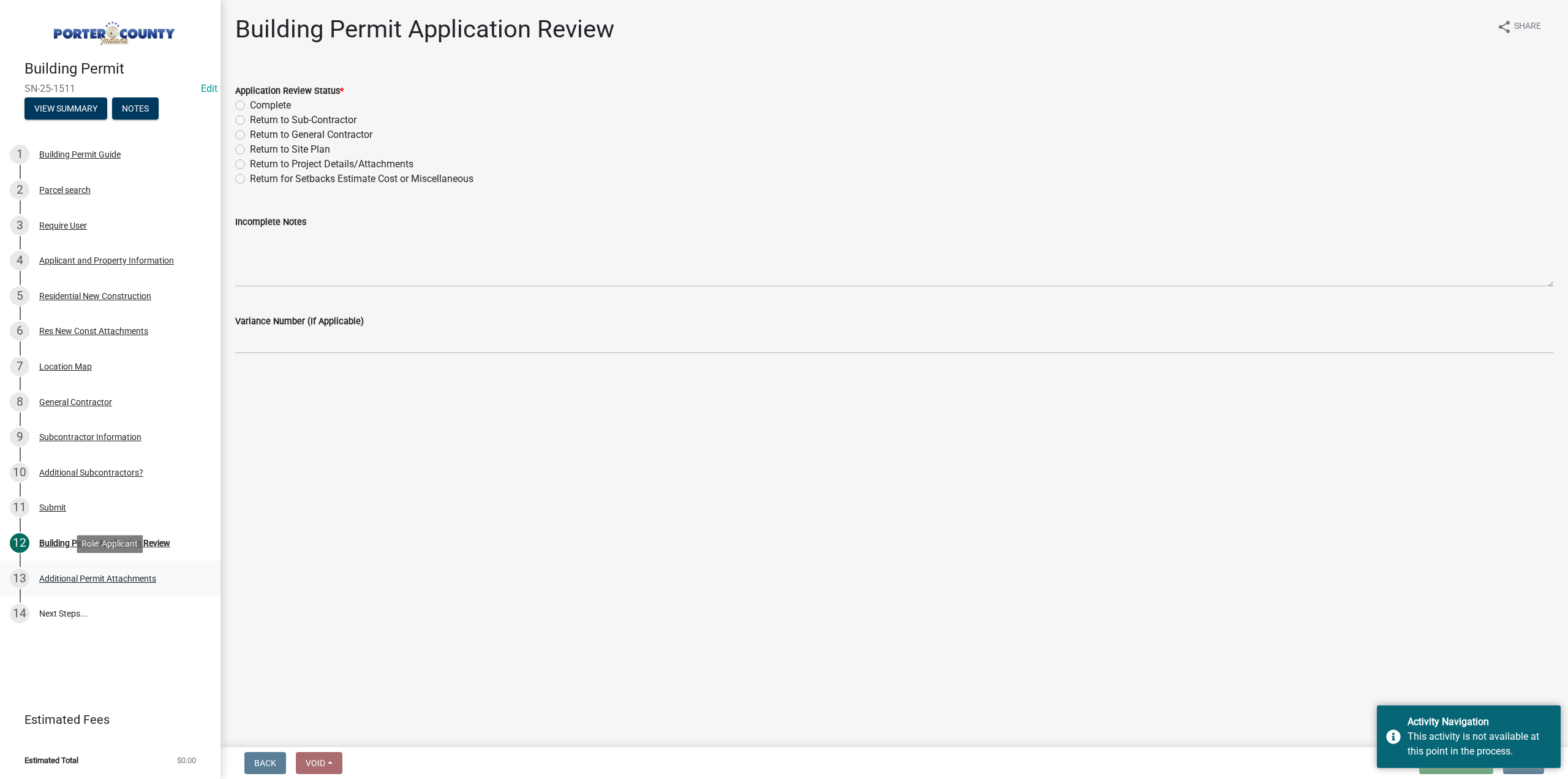
click at [75, 575] on div "Additional Permit Attachments" at bounding box center [98, 579] width 117 height 9
click at [61, 335] on div "Res New Const Attachments" at bounding box center [94, 331] width 109 height 9
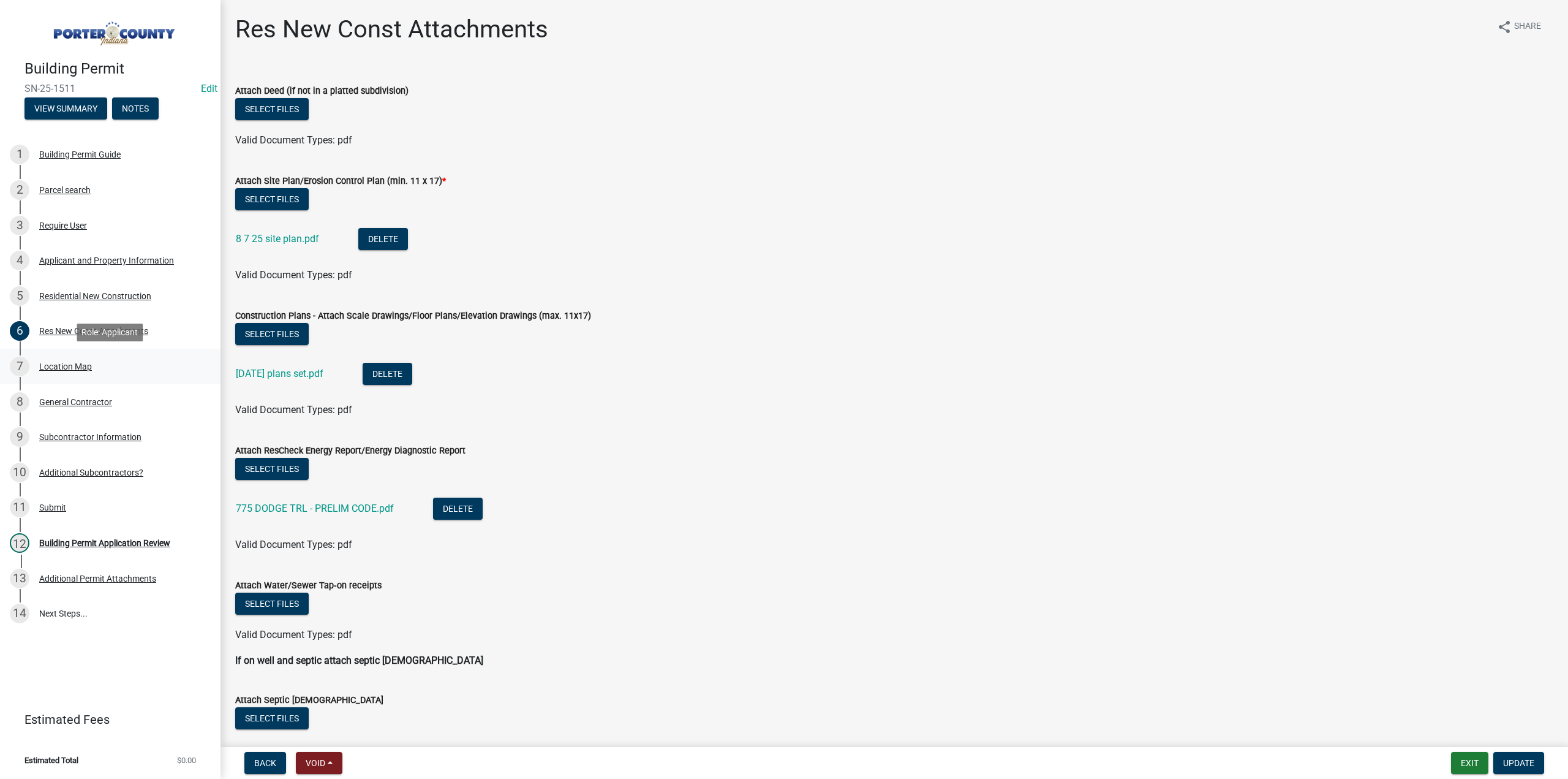
click at [63, 374] on div "7 Location Map" at bounding box center [105, 366] width 191 height 20
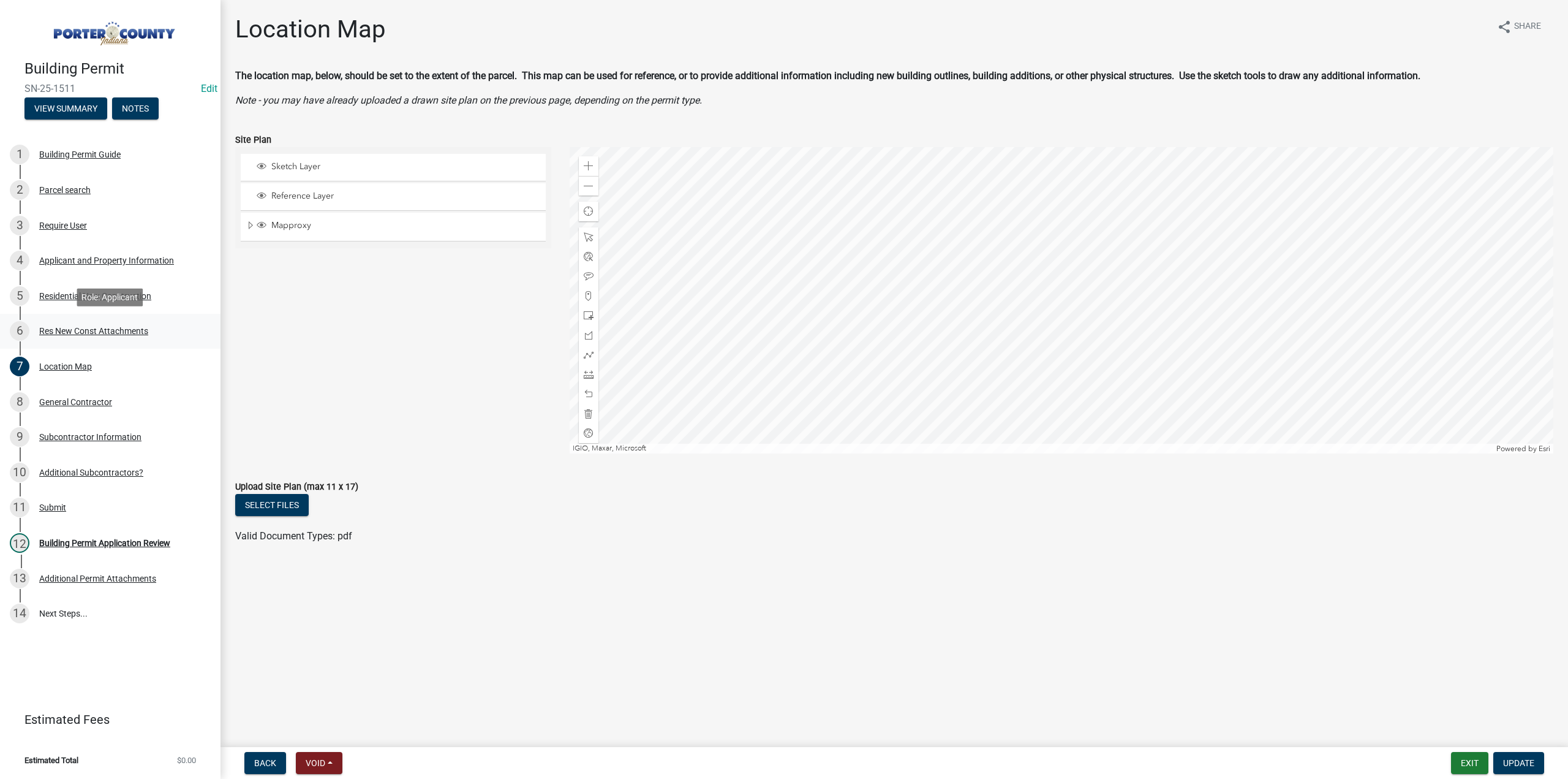
click at [101, 329] on div "Res New Const Attachments" at bounding box center [94, 331] width 109 height 9
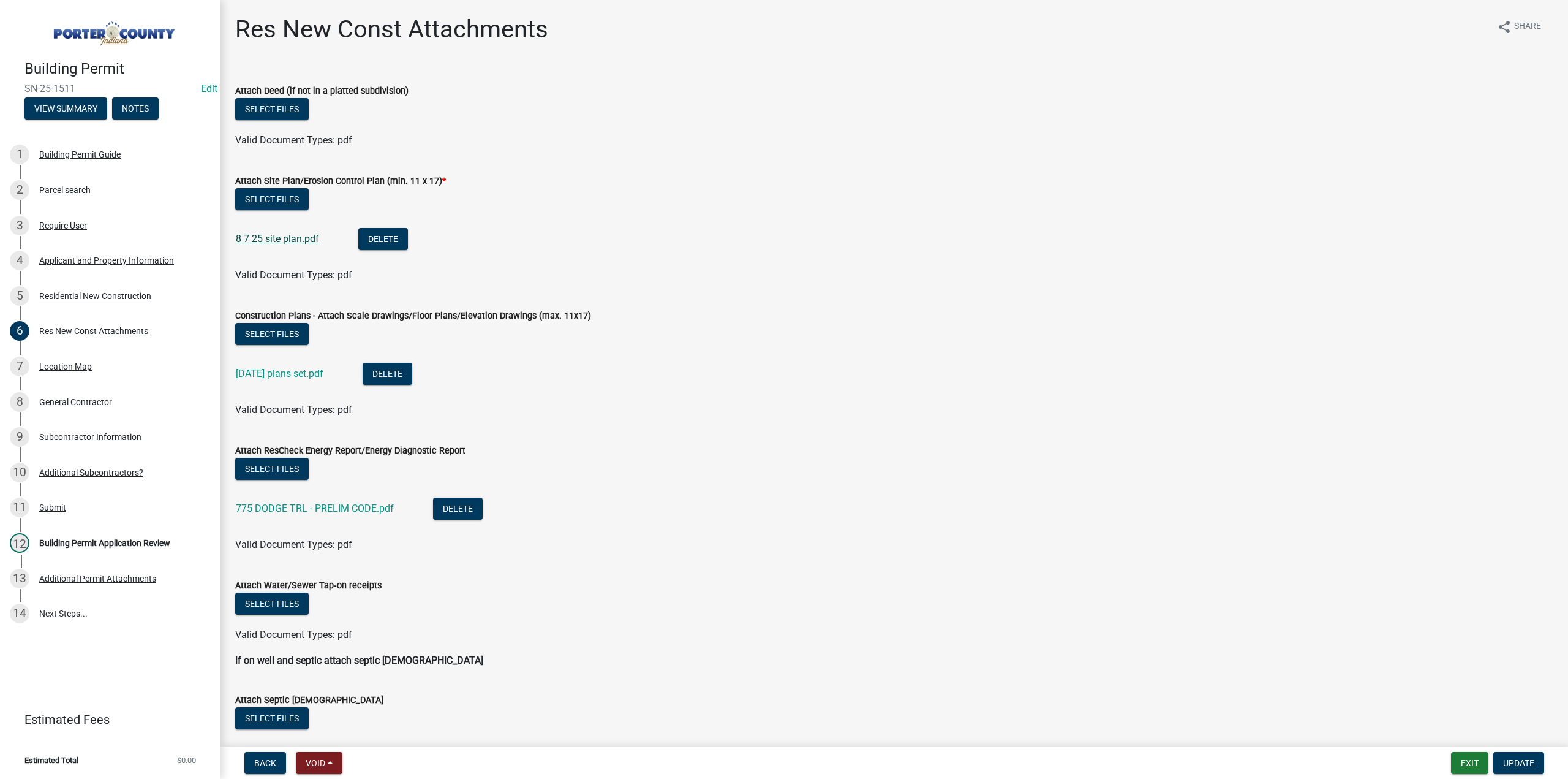
click at [296, 239] on link "8 7 25 site plan.pdf" at bounding box center [277, 239] width 83 height 12
click at [300, 375] on link "[DATE] plans set.pdf" at bounding box center [279, 373] width 88 height 12
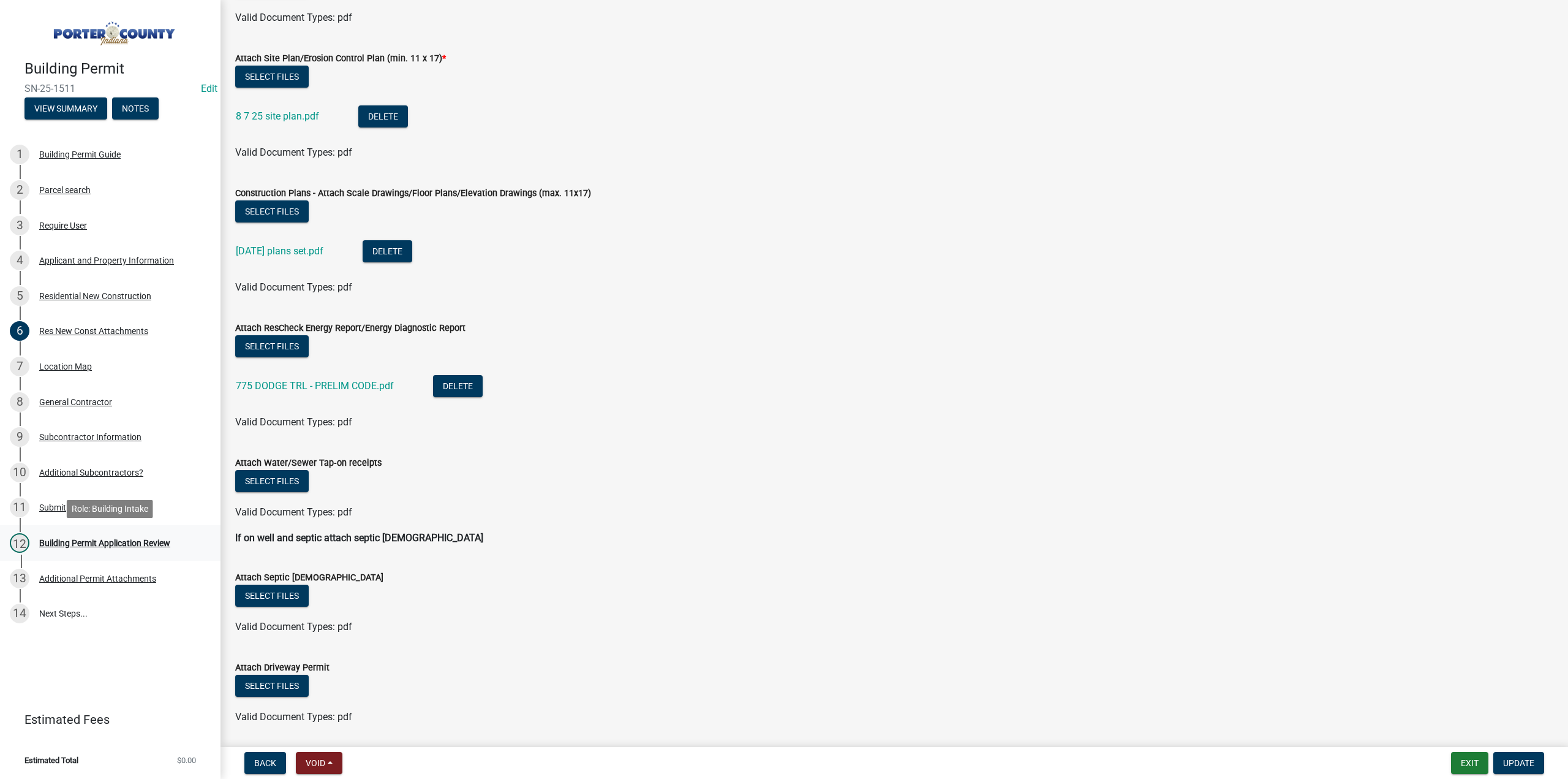
click at [140, 537] on div "12 Building Permit Application Review" at bounding box center [105, 543] width 191 height 20
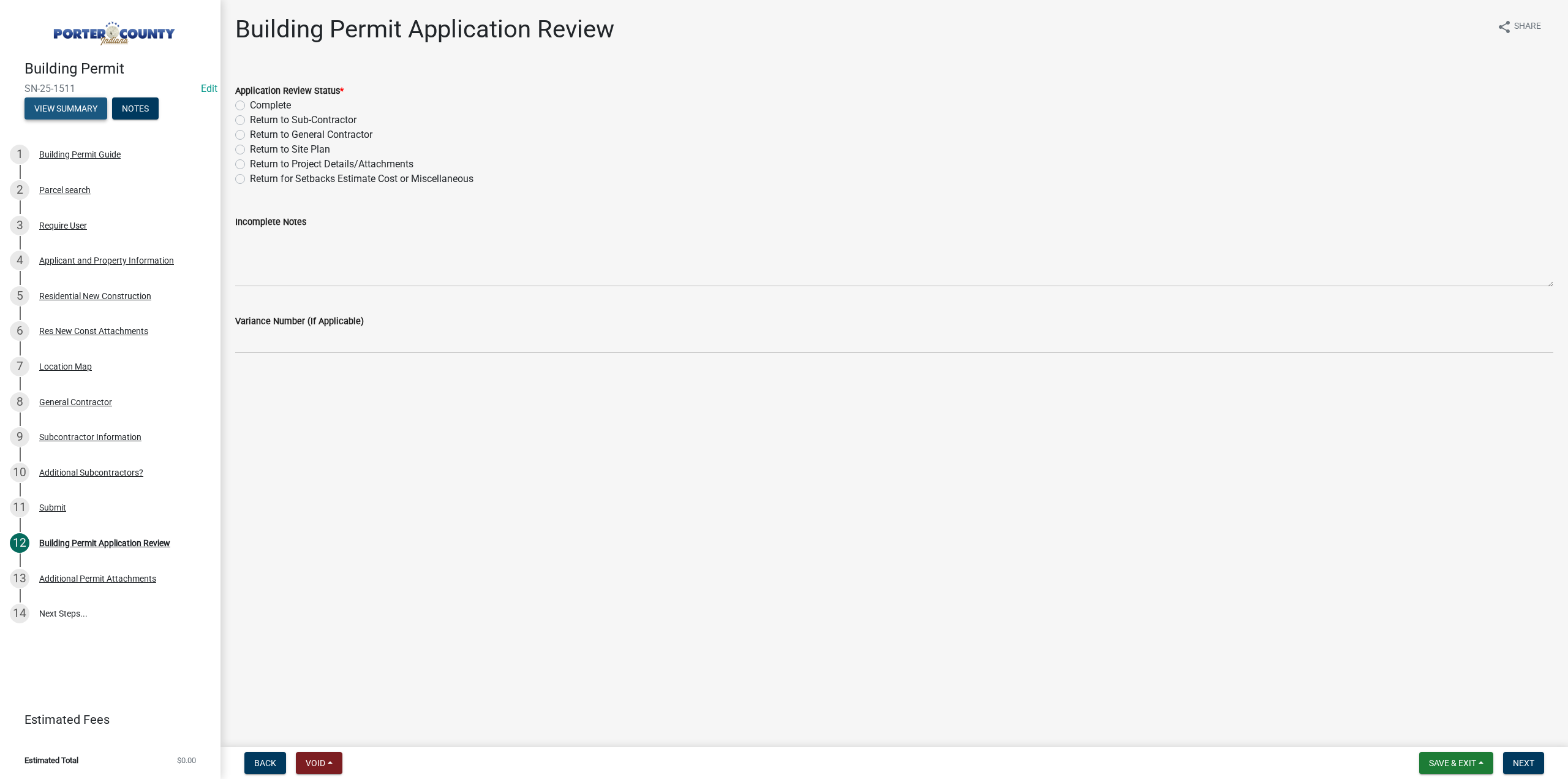
click at [78, 111] on button "View Summary" at bounding box center [65, 108] width 82 height 22
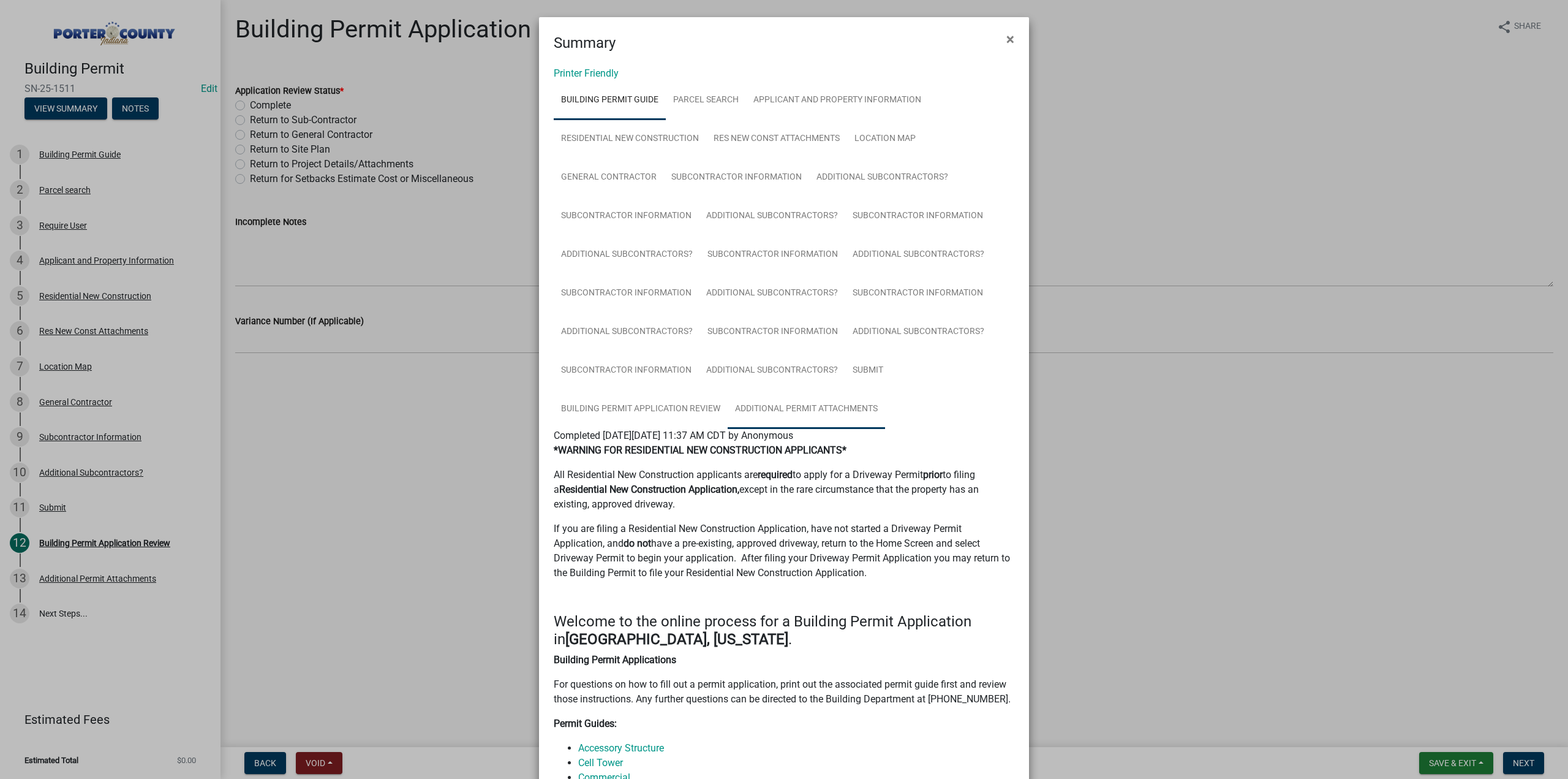
click at [770, 415] on link "Additional Permit Attachments" at bounding box center [806, 410] width 157 height 40
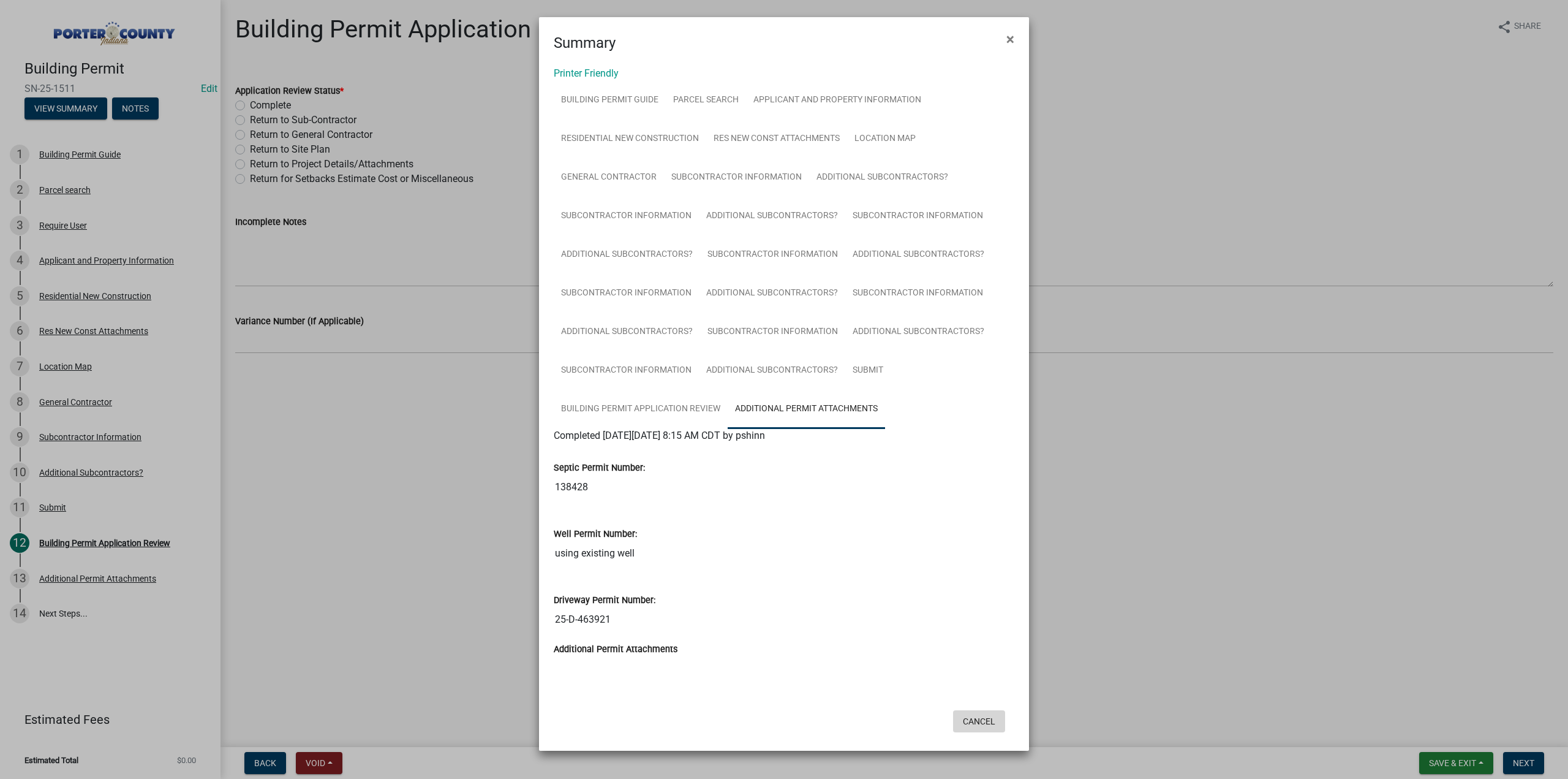
click at [982, 710] on button "Cancel" at bounding box center [979, 721] width 52 height 22
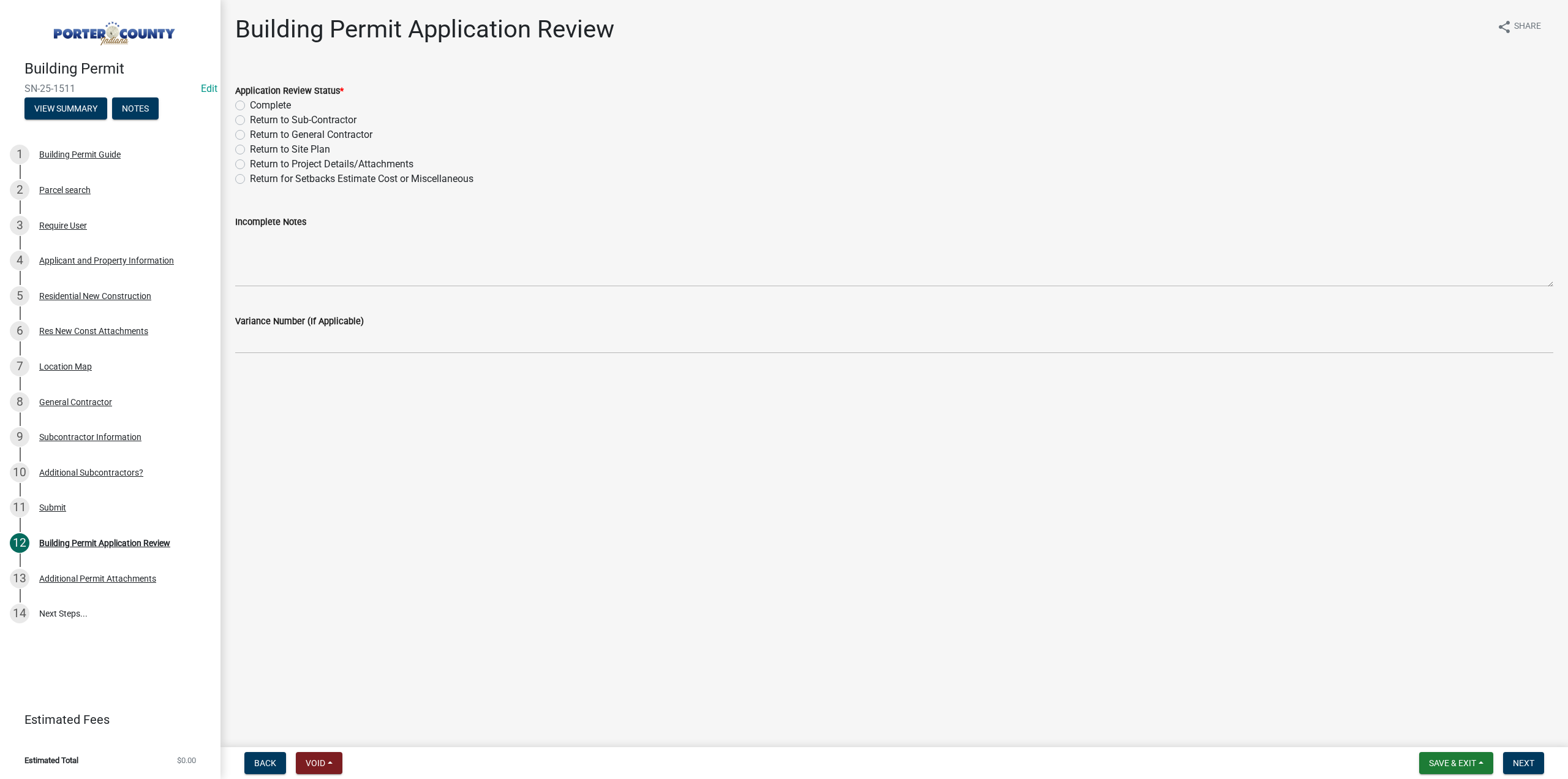
click at [250, 161] on label "Return to Project Details/Attachments" at bounding box center [332, 164] width 163 height 15
click at [250, 161] on input "Return to Project Details/Attachments" at bounding box center [254, 161] width 8 height 8
radio input "true"
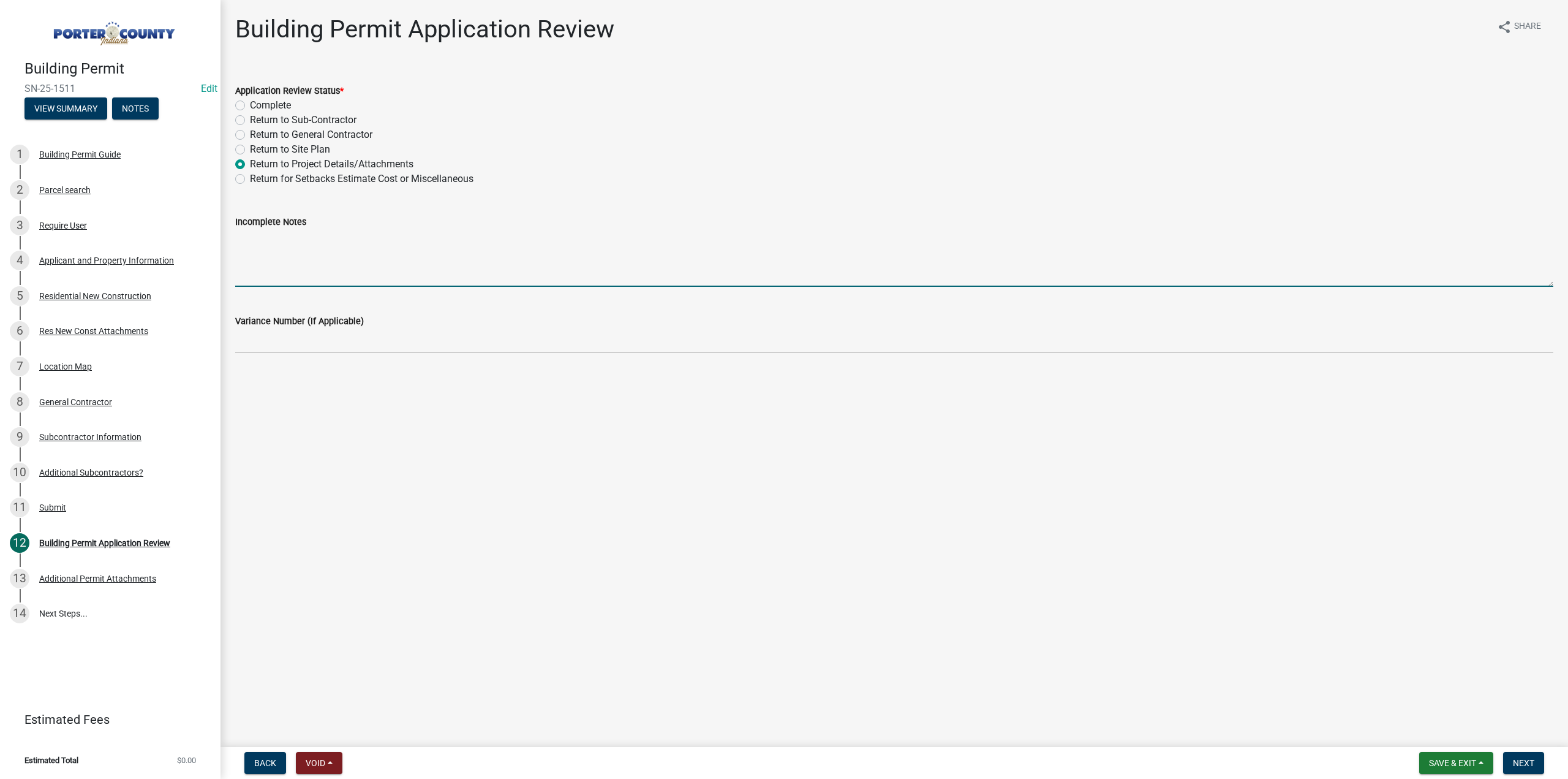
click at [299, 236] on textarea "Incomplete Notes" at bounding box center [894, 258] width 1318 height 58
click at [301, 240] on textarea "We need the setic permit to be up" at bounding box center [894, 258] width 1318 height 58
click at [397, 239] on textarea "We need the septic permit to be up" at bounding box center [894, 258] width 1318 height 58
type textarea "We need the septic permit to be uploaded not just the number, we also need some…"
click at [1533, 761] on span "Next" at bounding box center [1523, 763] width 21 height 10
